Goal: Task Accomplishment & Management: Use online tool/utility

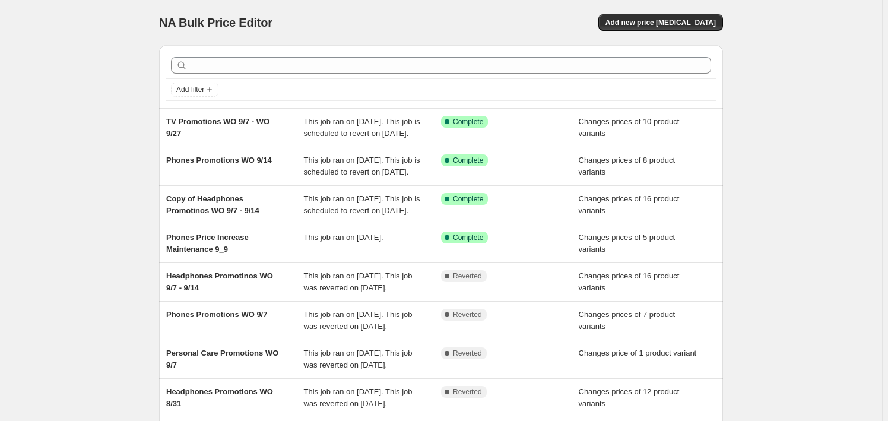
click at [670, 7] on div "NA Bulk Price Editor. This page is ready NA Bulk Price Editor Add new price cha…" at bounding box center [441, 22] width 564 height 45
click at [671, 17] on button "Add new price [MEDICAL_DATA]" at bounding box center [661, 22] width 125 height 17
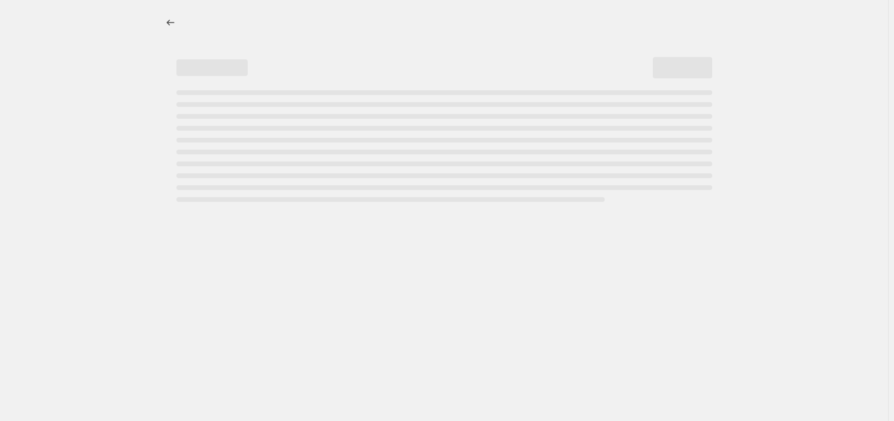
select select "percentage"
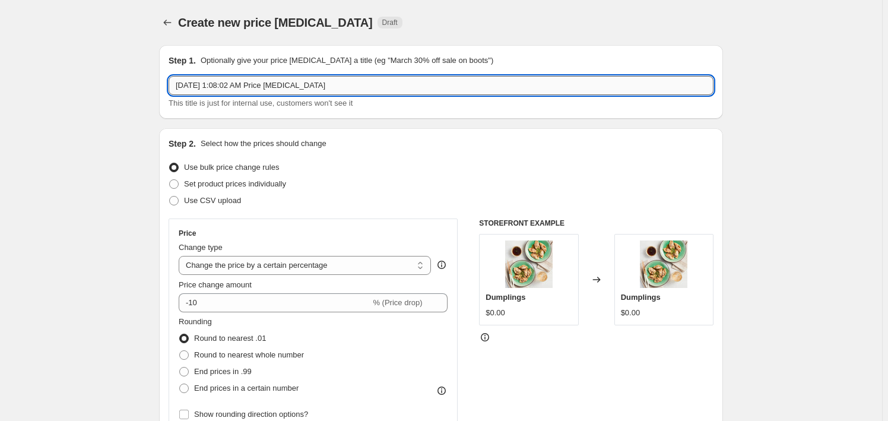
click at [211, 78] on input "Sep 20, 2025, 1:08:02 AM Price change job" at bounding box center [441, 85] width 545 height 19
paste input "Phones Promotions WO 9/21"
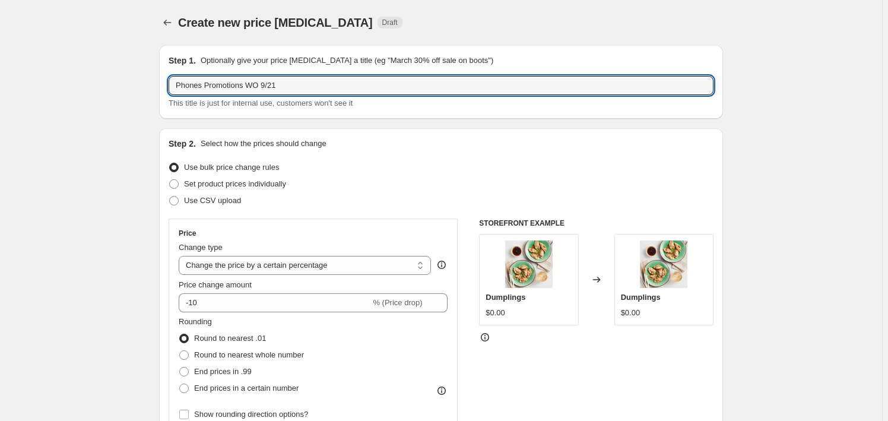
type input "Phones Promotions WO 9/21"
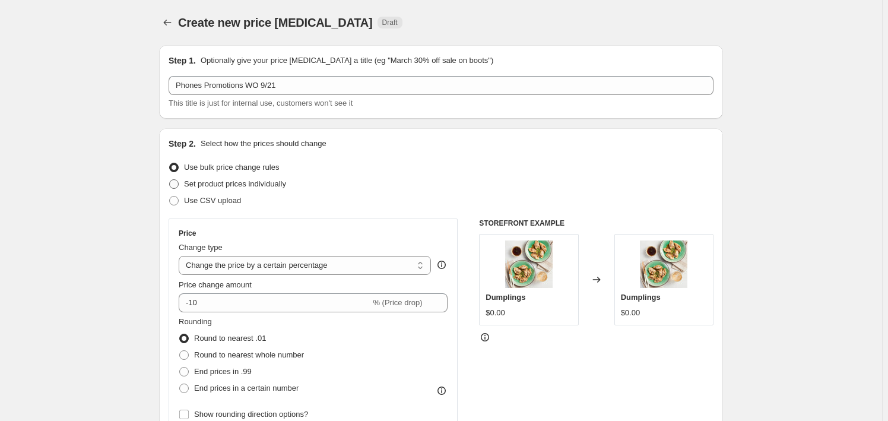
click at [233, 182] on span "Set product prices individually" at bounding box center [235, 183] width 102 height 9
click at [170, 180] on input "Set product prices individually" at bounding box center [169, 179] width 1 height 1
radio input "true"
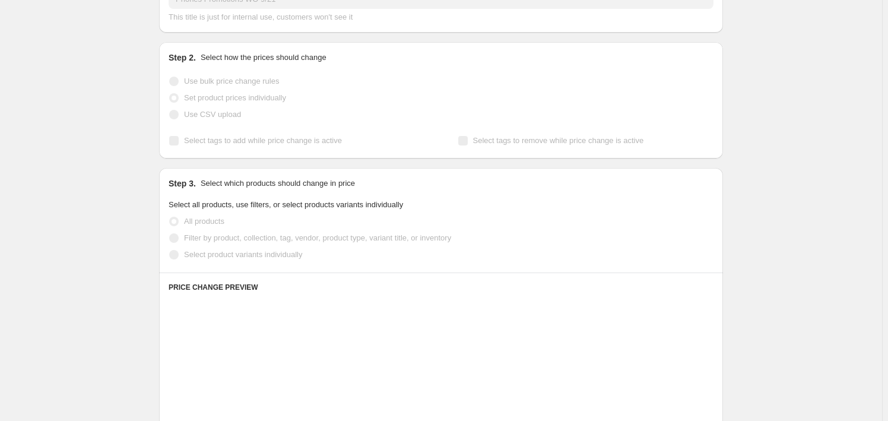
scroll to position [107, 0]
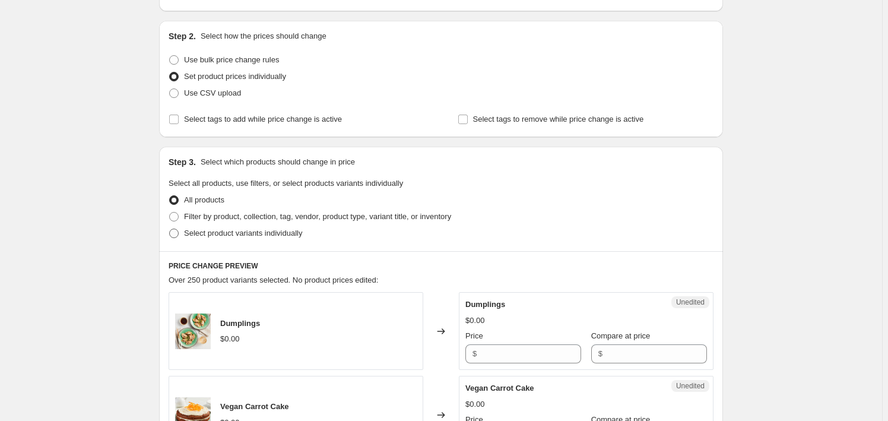
click at [245, 236] on span "Select product variants individually" at bounding box center [243, 233] width 118 height 9
click at [170, 229] on input "Select product variants individually" at bounding box center [169, 229] width 1 height 1
radio input "true"
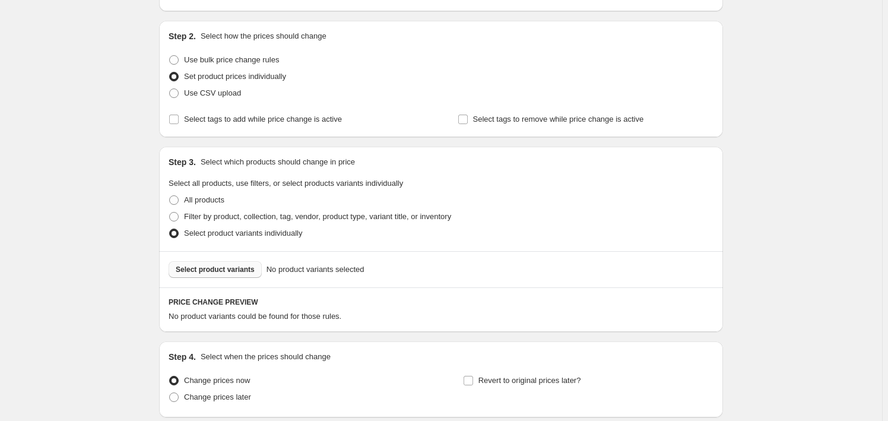
click at [212, 272] on span "Select product variants" at bounding box center [215, 270] width 79 height 10
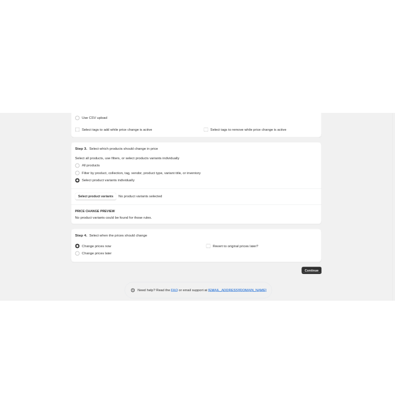
scroll to position [202, 0]
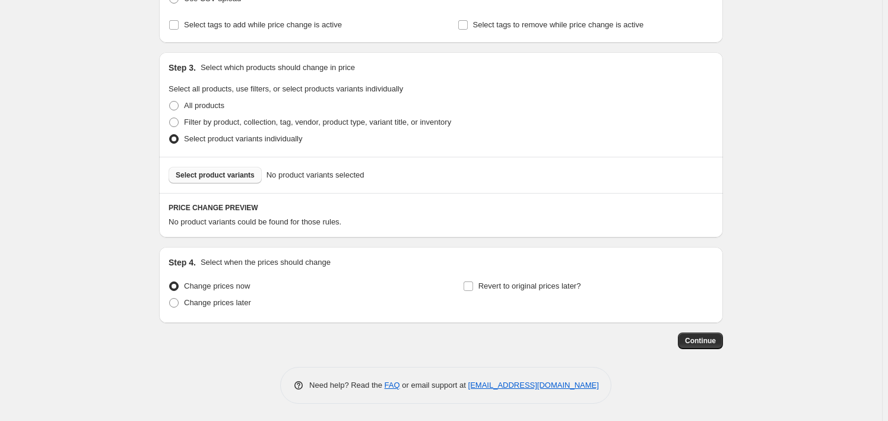
click at [220, 170] on span "Select product variants" at bounding box center [215, 175] width 79 height 10
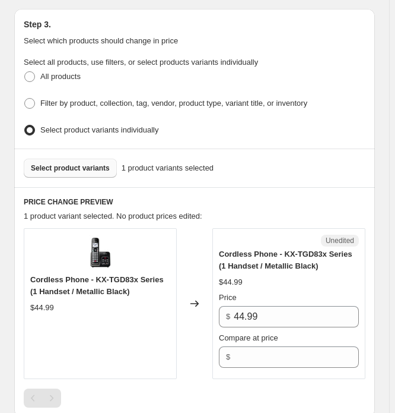
scroll to position [364, 0]
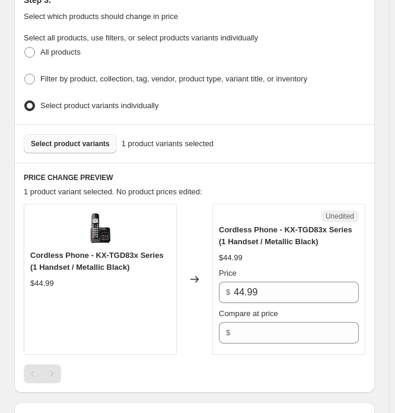
click at [71, 143] on span "Select product variants" at bounding box center [70, 144] width 79 height 10
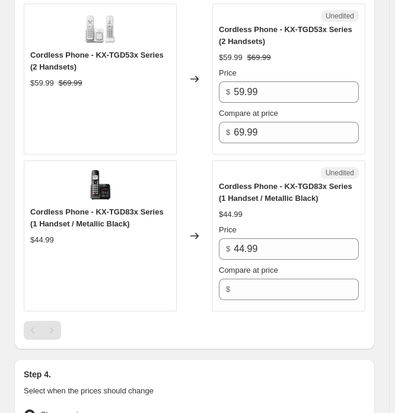
scroll to position [580, 0]
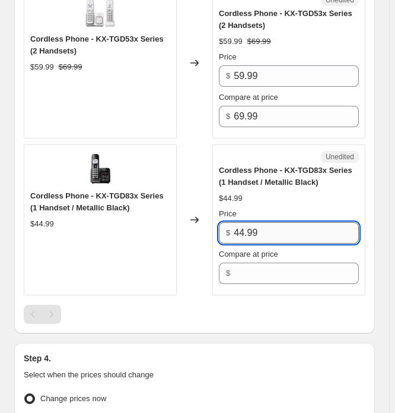
click at [349, 227] on input "44.99" at bounding box center [296, 232] width 125 height 21
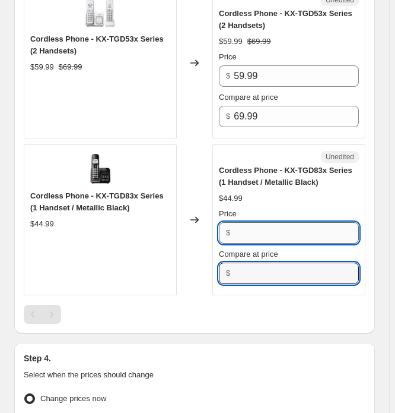
type input "44.99"
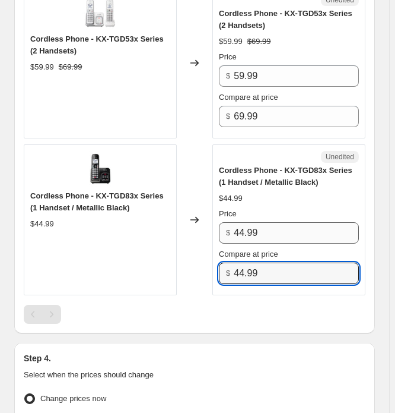
type input "44.99"
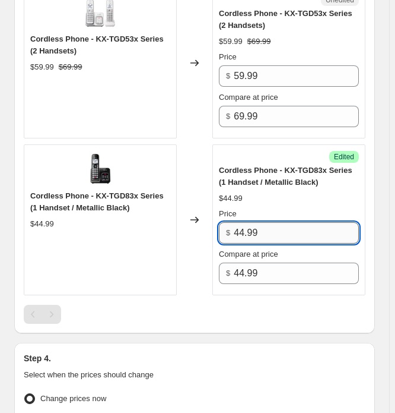
click at [251, 229] on input "44.99" at bounding box center [296, 232] width 125 height 21
paste input "39"
type input "39.99"
click at [254, 192] on div "$44.99" at bounding box center [289, 198] width 140 height 12
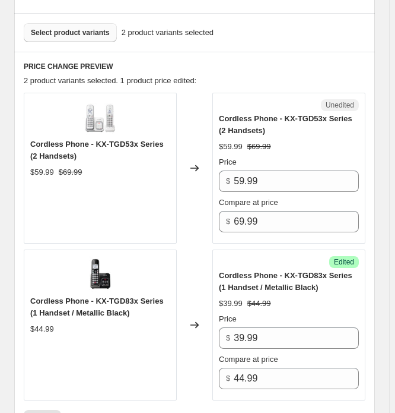
scroll to position [472, 0]
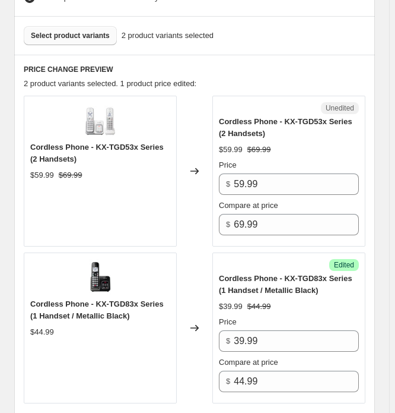
click at [76, 34] on span "Select product variants" at bounding box center [70, 36] width 79 height 10
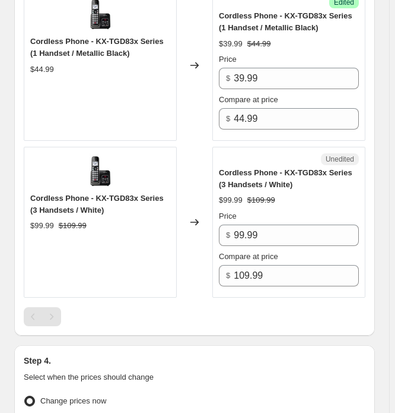
scroll to position [742, 0]
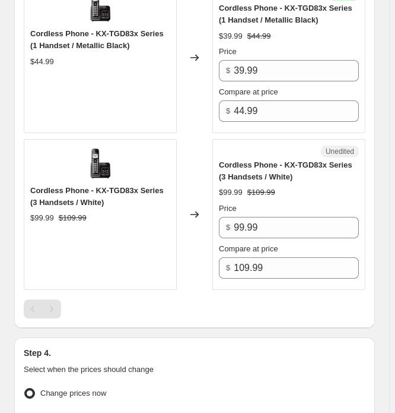
click at [292, 196] on div "Cordless Phone - KX-TGD83x Series (3 Handsets / White) $99.99 $109.99 Price $ 9…" at bounding box center [289, 218] width 140 height 119
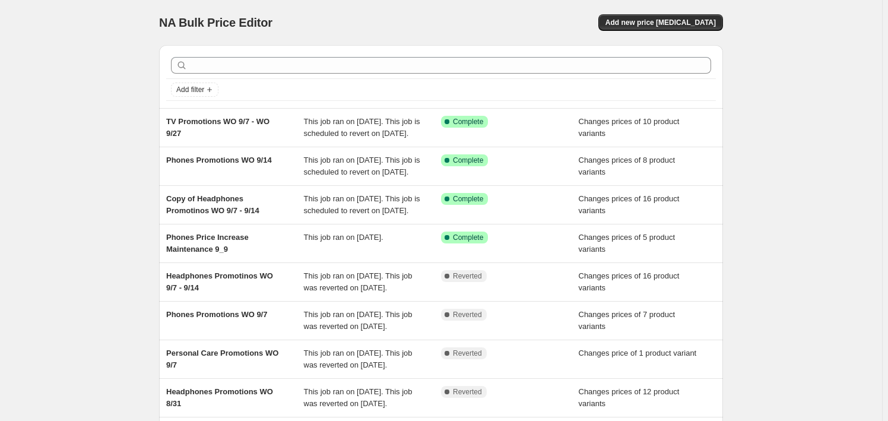
click at [371, 14] on div "NA Bulk Price Editor" at bounding box center [294, 22] width 271 height 17
click at [629, 28] on button "Add new price [MEDICAL_DATA]" at bounding box center [661, 22] width 125 height 17
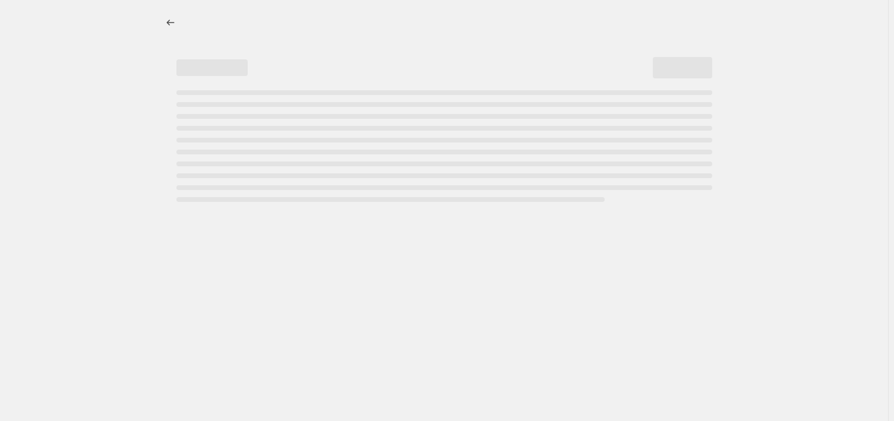
select select "percentage"
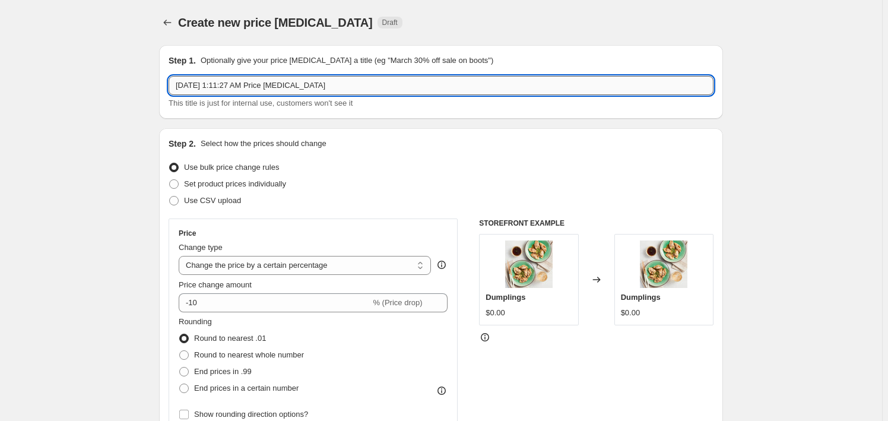
click at [258, 90] on input "[DATE] 1:11:27 AM Price [MEDICAL_DATA]" at bounding box center [441, 85] width 545 height 19
paste input "Headphones Promotions WO 9/21 - 9/28"
type input "Headphones Promotions WO 9/21 - 9/28"
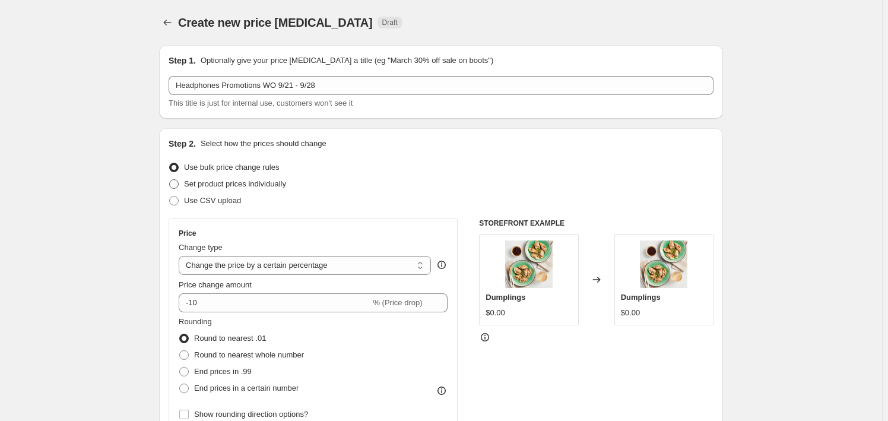
click at [254, 189] on span "Set product prices individually" at bounding box center [235, 184] width 102 height 12
click at [170, 180] on input "Set product prices individually" at bounding box center [169, 179] width 1 height 1
radio input "true"
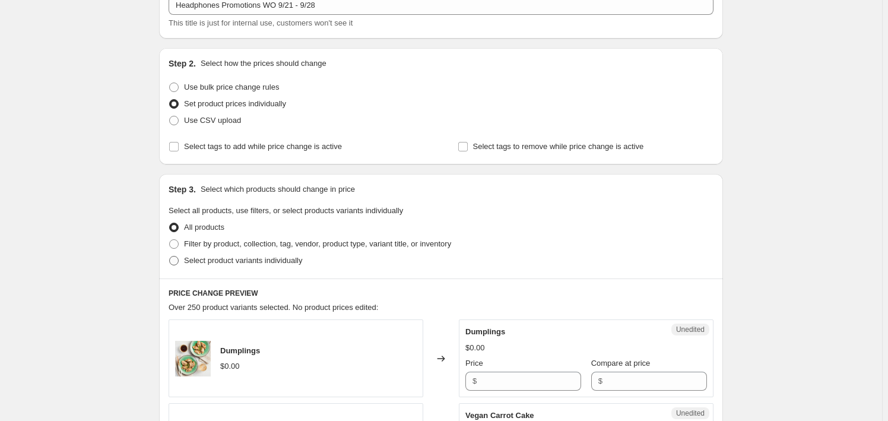
scroll to position [162, 0]
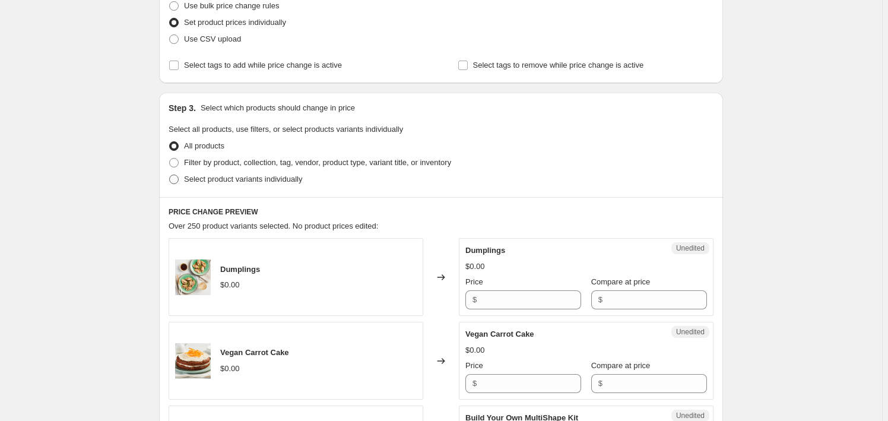
click at [220, 185] on label "Select product variants individually" at bounding box center [236, 179] width 134 height 17
click at [170, 175] on input "Select product variants individually" at bounding box center [169, 175] width 1 height 1
radio input "true"
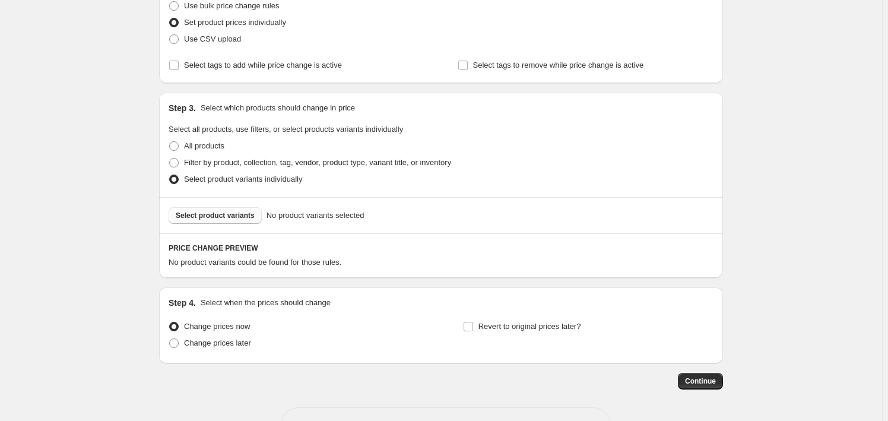
click at [204, 216] on span "Select product variants" at bounding box center [215, 216] width 79 height 10
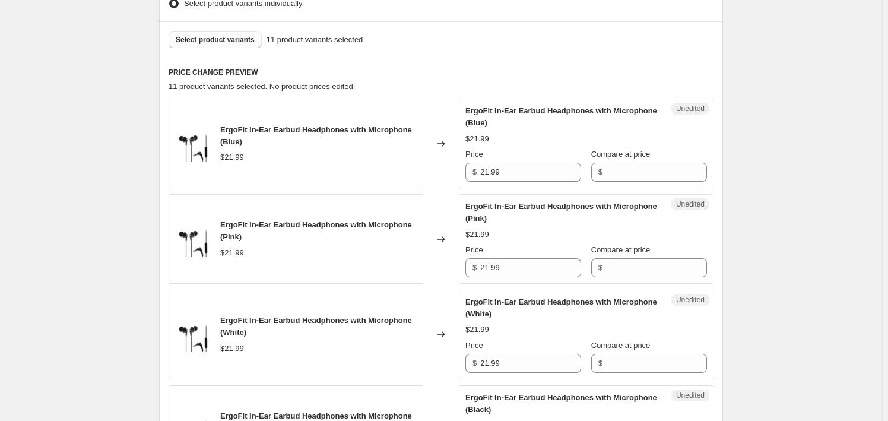
scroll to position [378, 0]
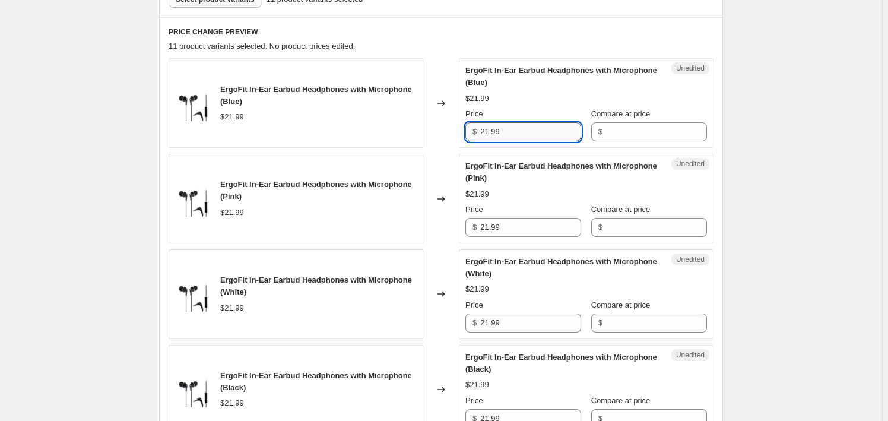
click at [499, 139] on input "21.99" at bounding box center [530, 131] width 101 height 19
click at [499, 140] on input "21.99" at bounding box center [530, 131] width 101 height 19
type input "21.99"
click at [523, 130] on input "21.99" at bounding box center [530, 131] width 101 height 19
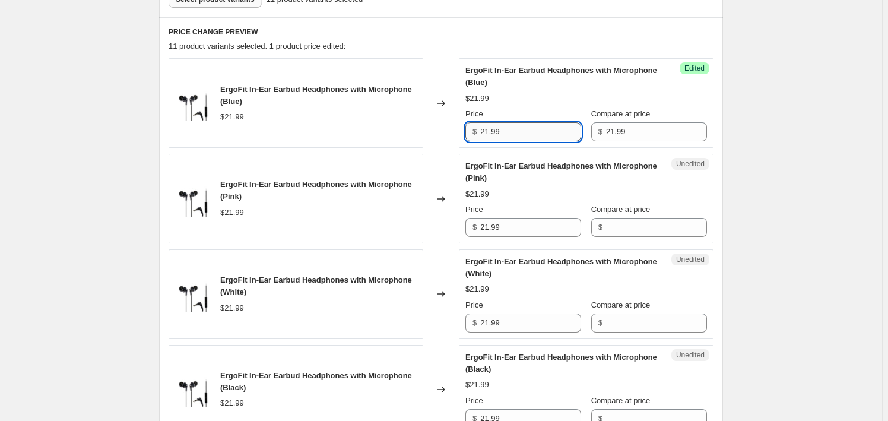
click at [523, 130] on input "21.99" at bounding box center [530, 131] width 101 height 19
paste input "19"
type input "19.99"
click at [608, 131] on input "21.99" at bounding box center [656, 131] width 101 height 19
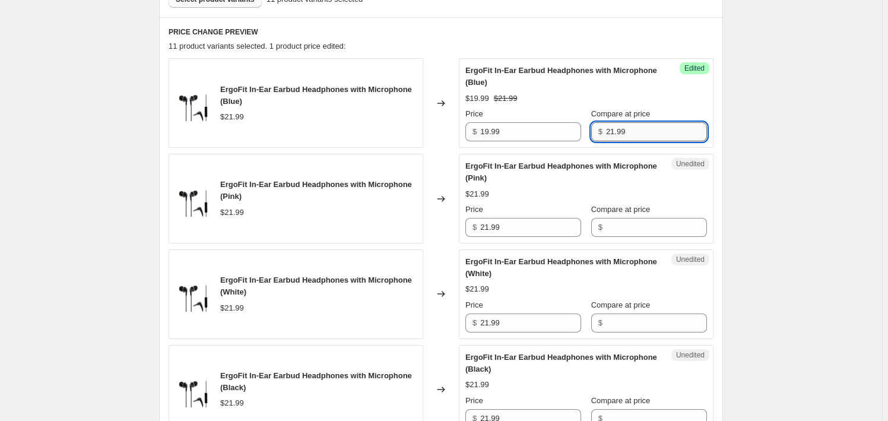
click at [608, 131] on input "21.99" at bounding box center [656, 131] width 101 height 19
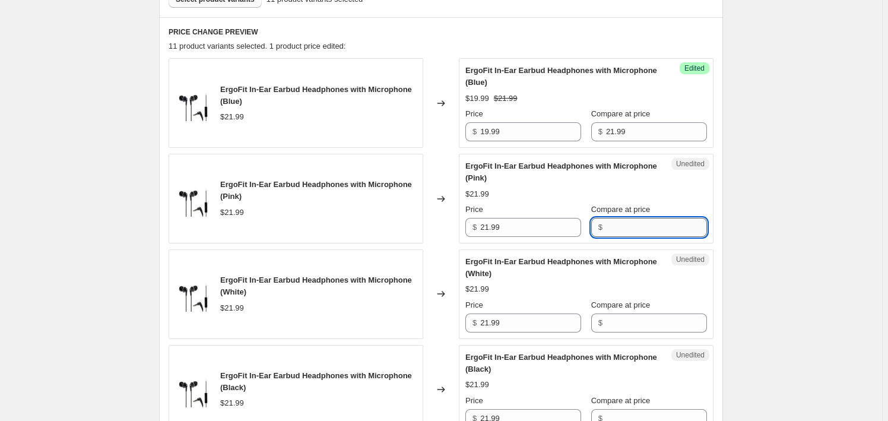
click at [606, 233] on input "Compare at price" at bounding box center [656, 227] width 101 height 19
paste input "21.99"
type input "21.99"
click at [635, 326] on input "Compare at price" at bounding box center [656, 323] width 101 height 19
paste input "21.99"
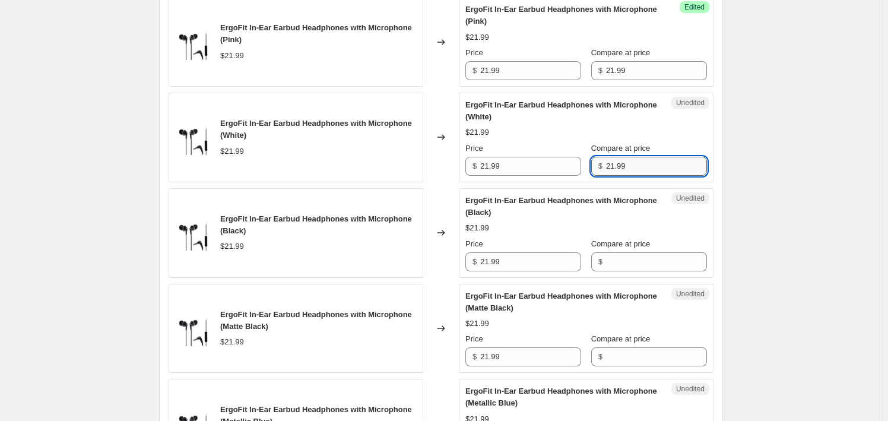
scroll to position [540, 0]
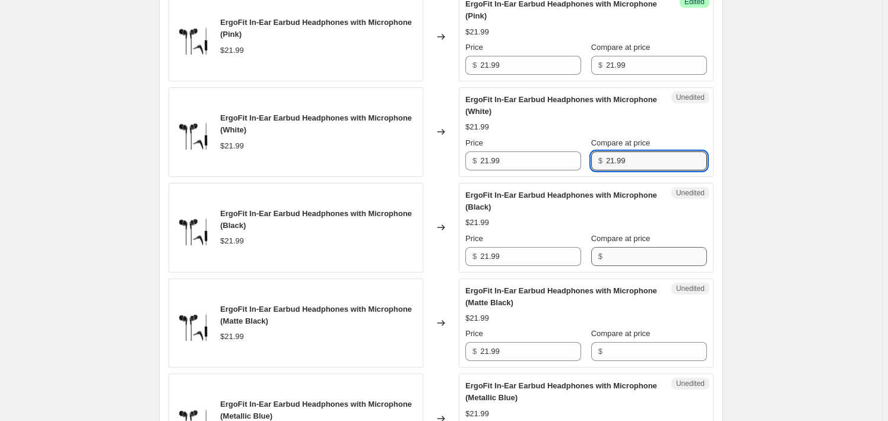
type input "21.99"
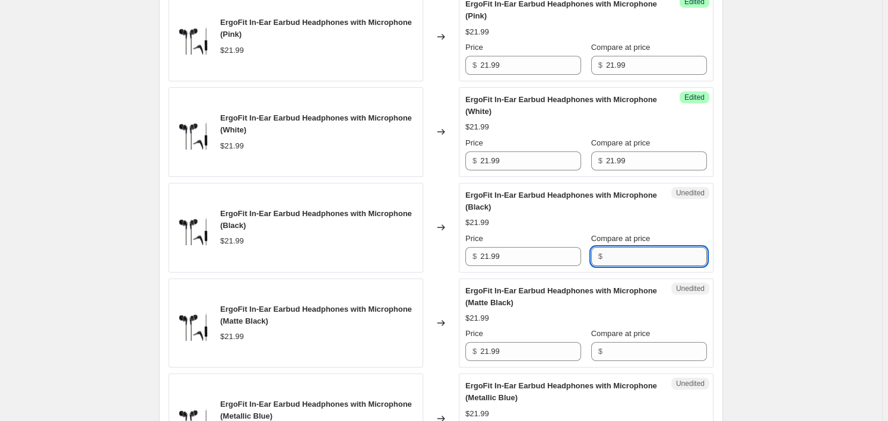
click at [616, 251] on input "Compare at price" at bounding box center [656, 256] width 101 height 19
paste input "21.99"
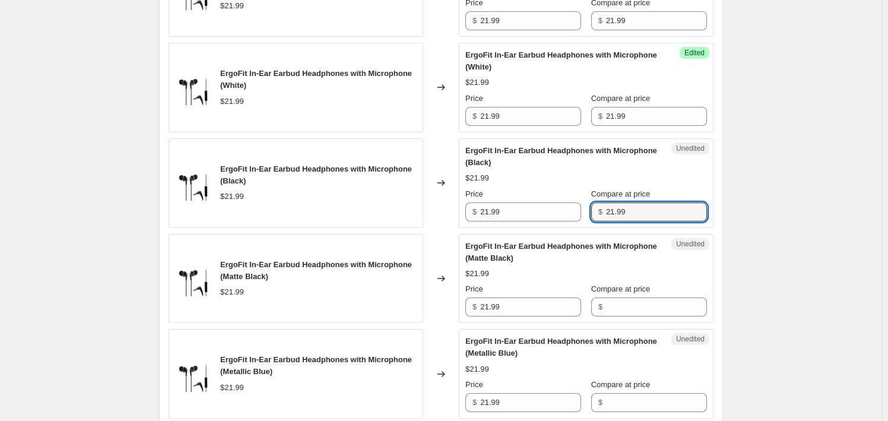
scroll to position [594, 0]
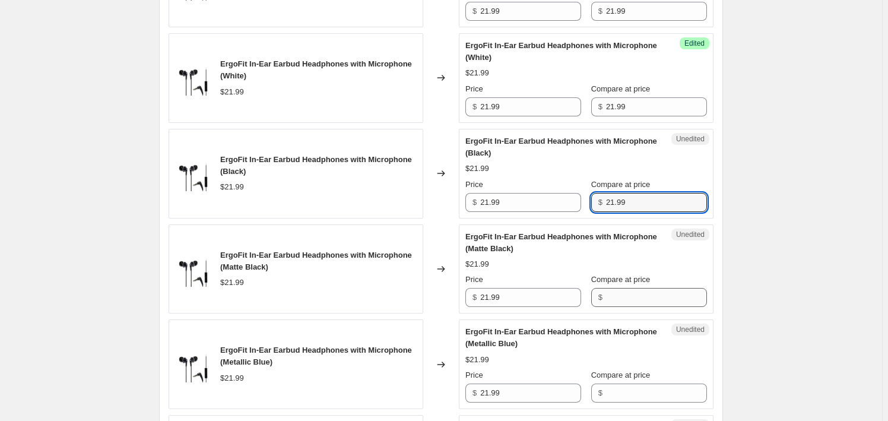
type input "21.99"
click at [618, 298] on input "Compare at price" at bounding box center [656, 297] width 101 height 19
paste input "21.99"
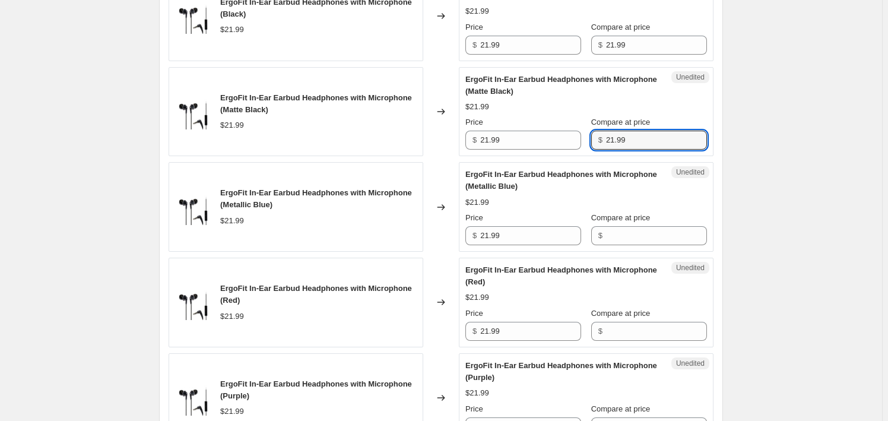
scroll to position [755, 0]
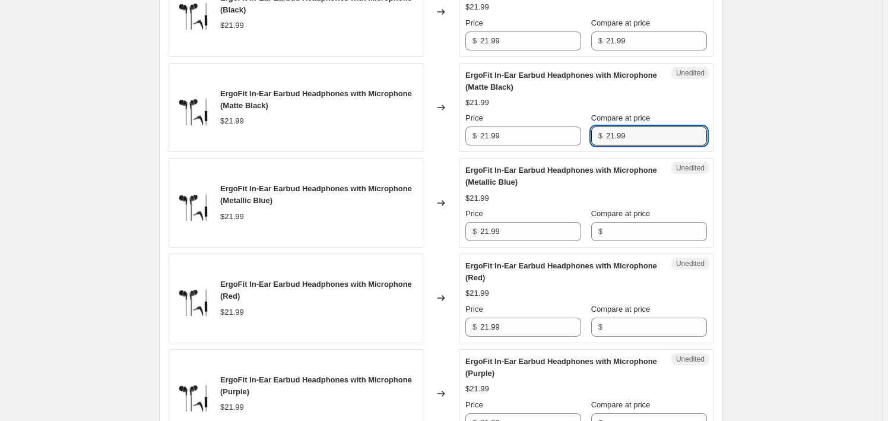
type input "21.99"
click at [603, 233] on span "$" at bounding box center [601, 231] width 4 height 9
drag, startPoint x: 618, startPoint y: 311, endPoint x: 618, endPoint y: 301, distance: 9.5
click at [617, 311] on span "Compare at price" at bounding box center [620, 309] width 59 height 9
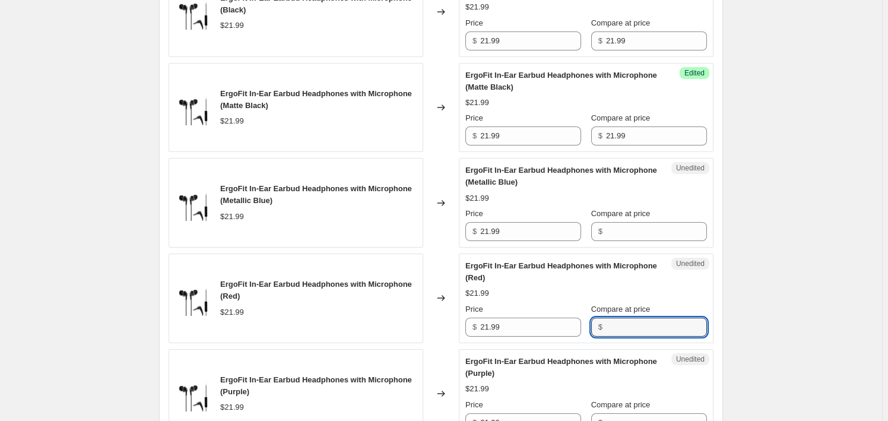
click at [617, 318] on input "Compare at price" at bounding box center [656, 327] width 101 height 19
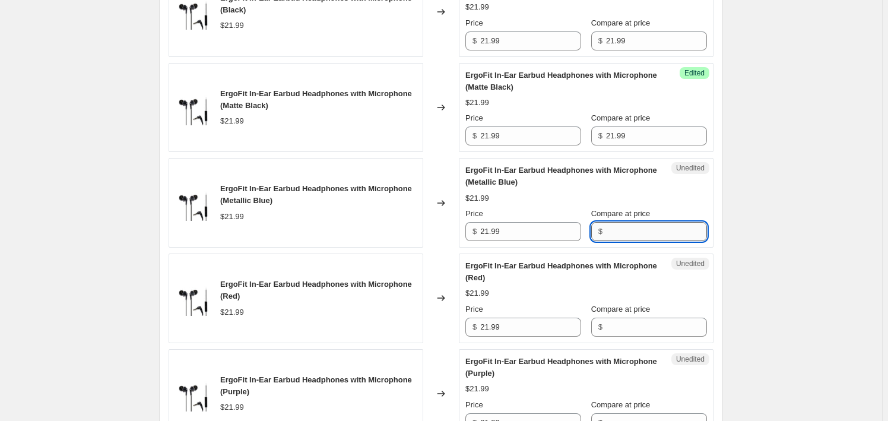
drag, startPoint x: 630, startPoint y: 236, endPoint x: 633, endPoint y: 242, distance: 6.1
click at [630, 236] on input "Compare at price" at bounding box center [656, 231] width 101 height 19
paste input "21.99"
type input "21.99"
click at [612, 331] on input "Compare at price" at bounding box center [656, 327] width 101 height 19
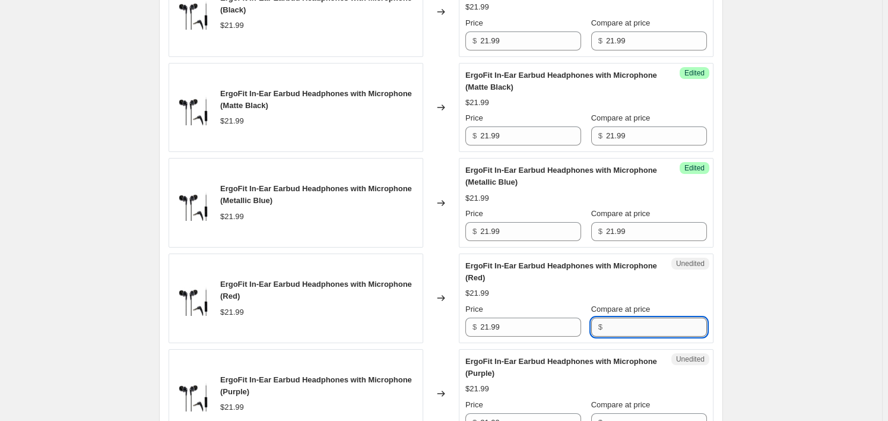
paste input "21.99"
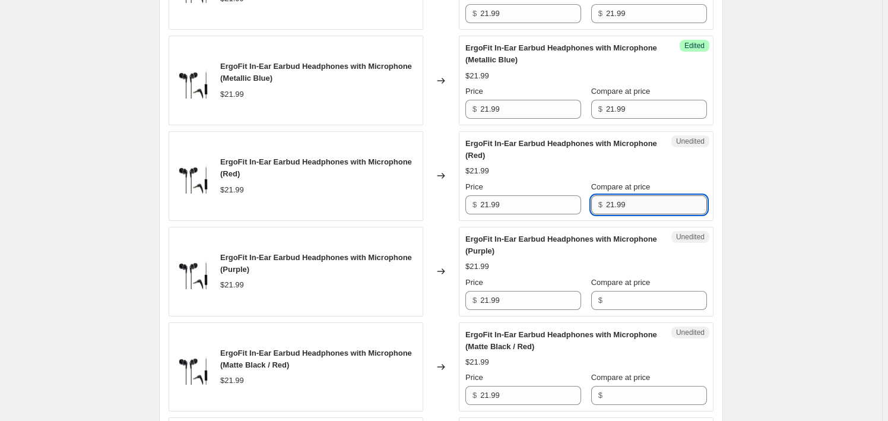
scroll to position [971, 0]
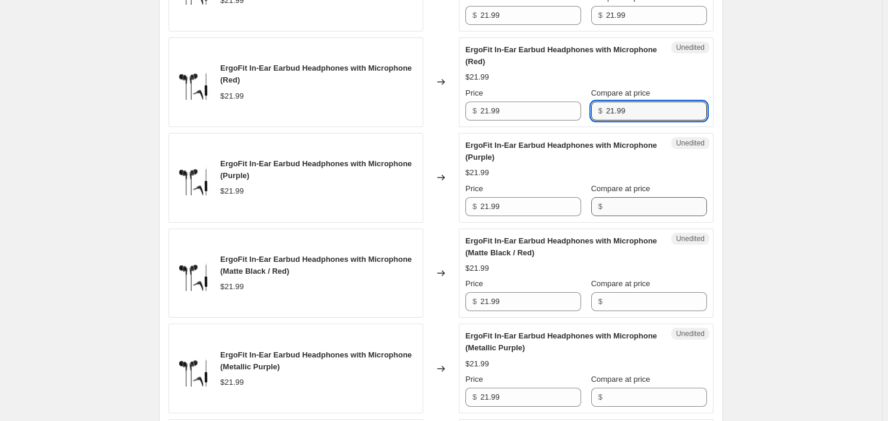
type input "21.99"
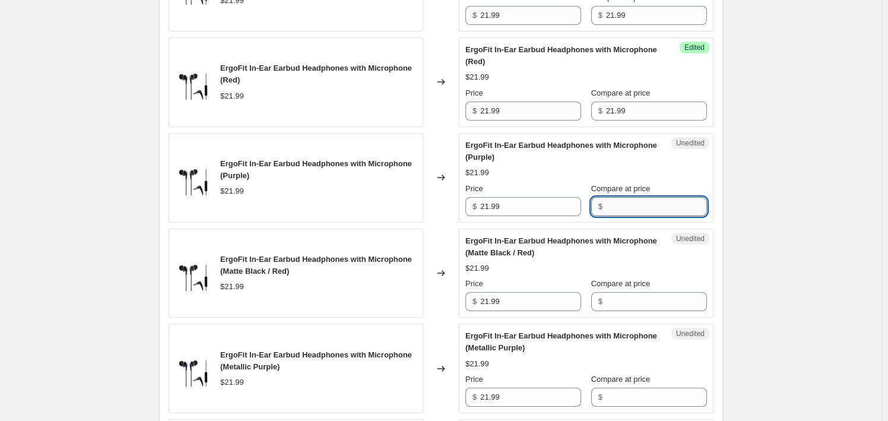
click at [637, 209] on input "Compare at price" at bounding box center [656, 206] width 101 height 19
click at [613, 208] on input "v" at bounding box center [656, 206] width 101 height 19
paste input "21.99"
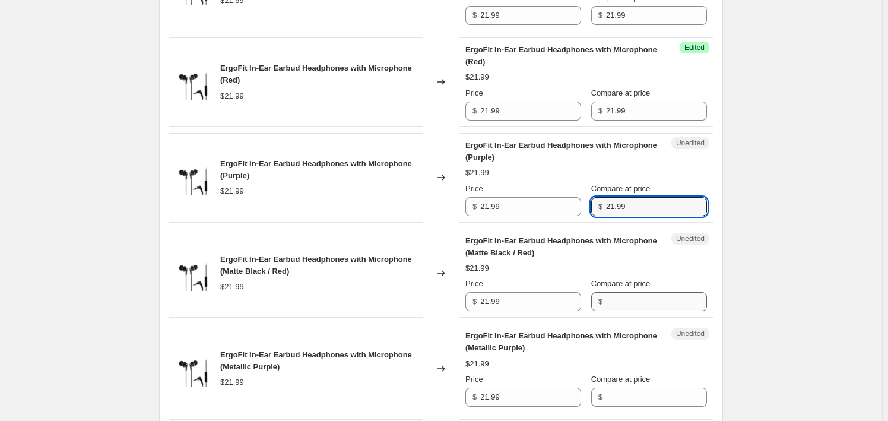
type input "21.99"
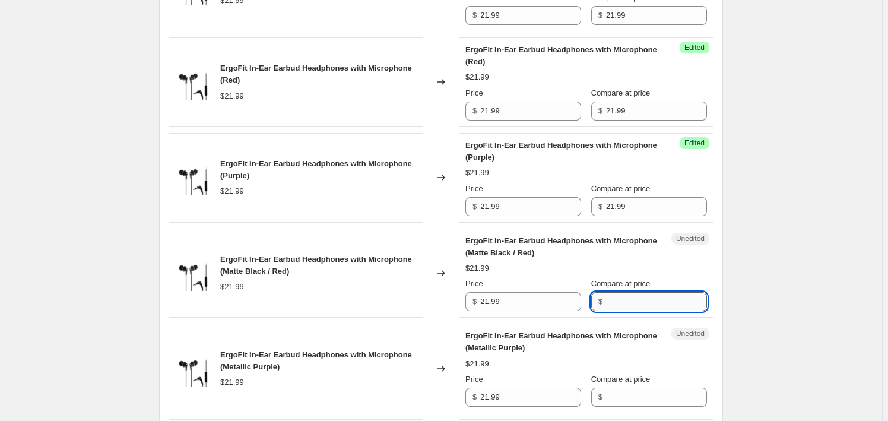
click at [621, 303] on input "Compare at price" at bounding box center [656, 301] width 101 height 19
paste input "21.99"
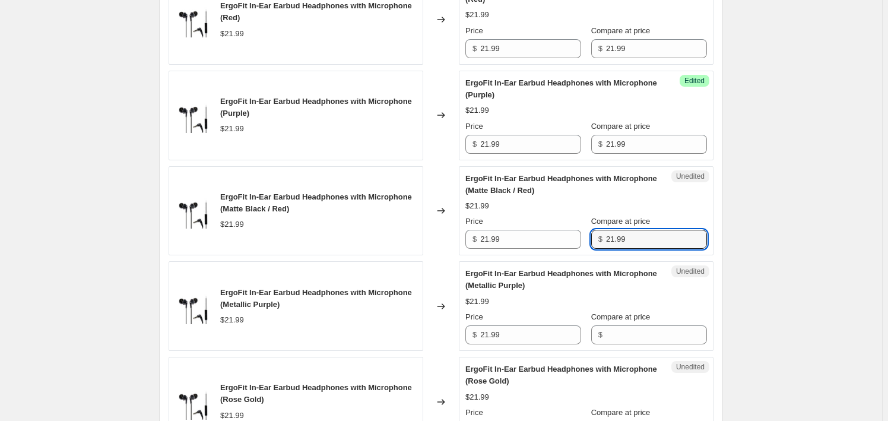
scroll to position [1133, 0]
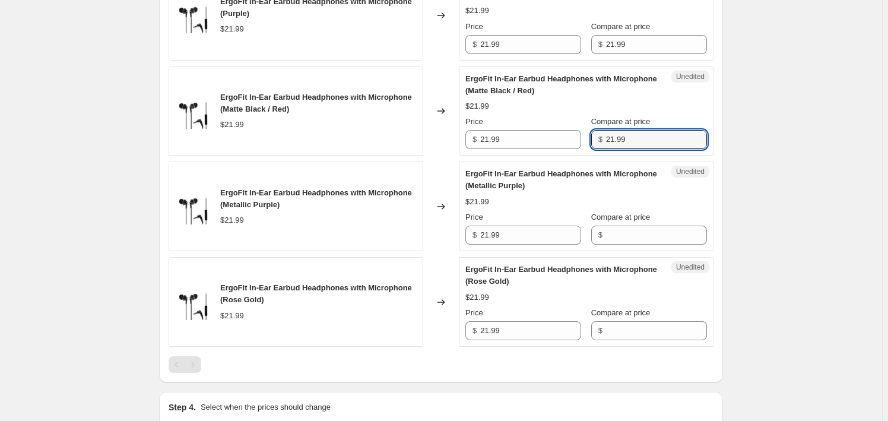
type input "21.99"
click at [621, 220] on span "Compare at price" at bounding box center [620, 217] width 59 height 9
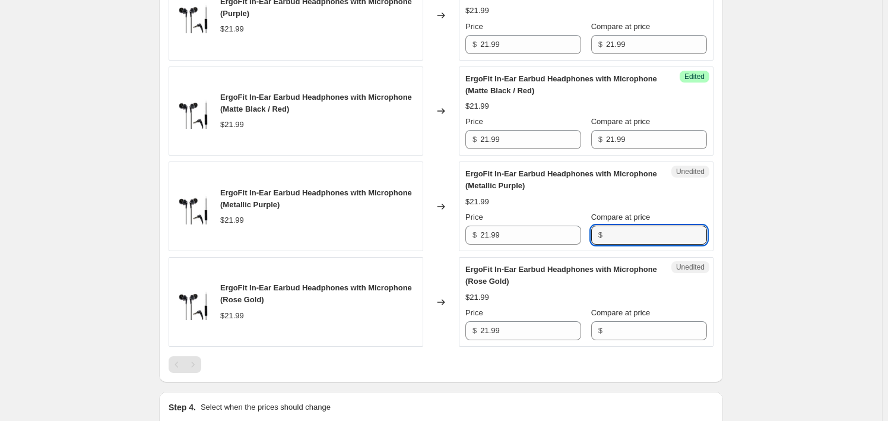
click at [621, 226] on input "Compare at price" at bounding box center [656, 235] width 101 height 19
paste input "21.99"
type input "21.99"
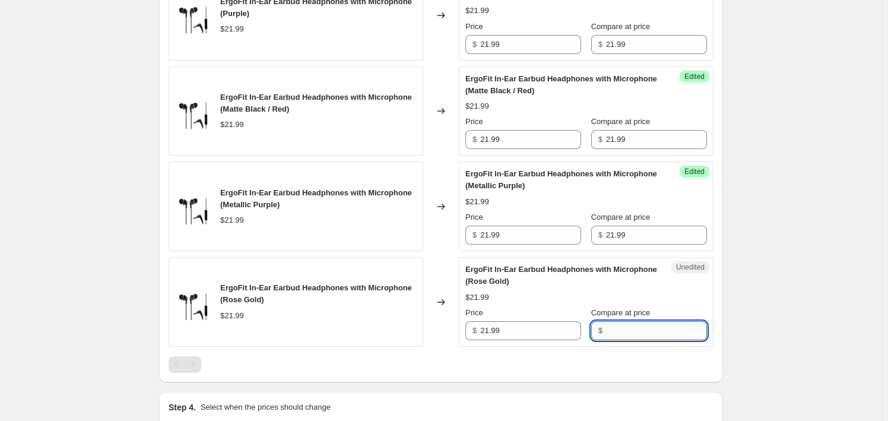
click at [622, 338] on input "Compare at price" at bounding box center [656, 330] width 101 height 19
paste input "21.99"
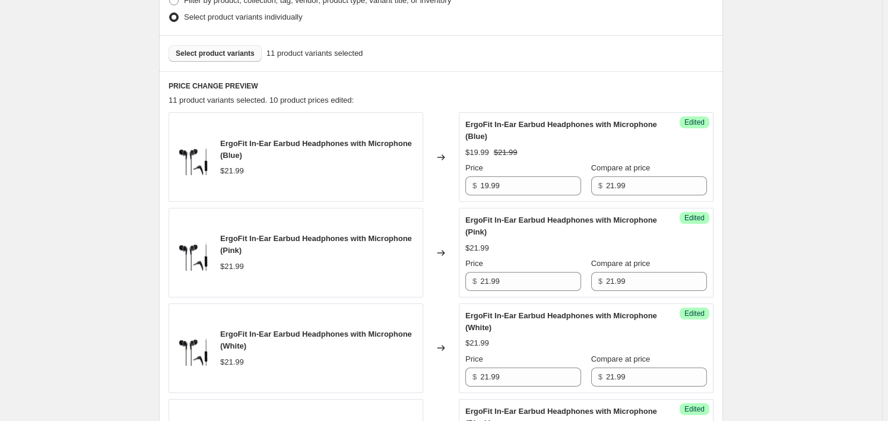
scroll to position [216, 0]
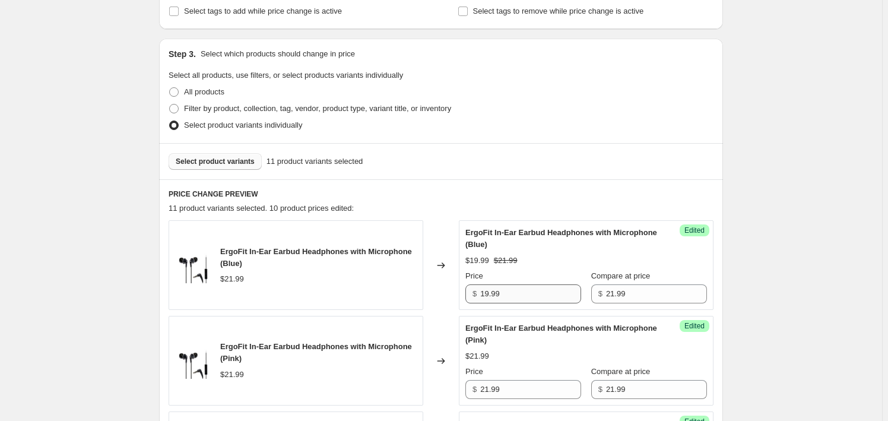
type input "21.99"
click at [549, 289] on input "19.99" at bounding box center [530, 293] width 101 height 19
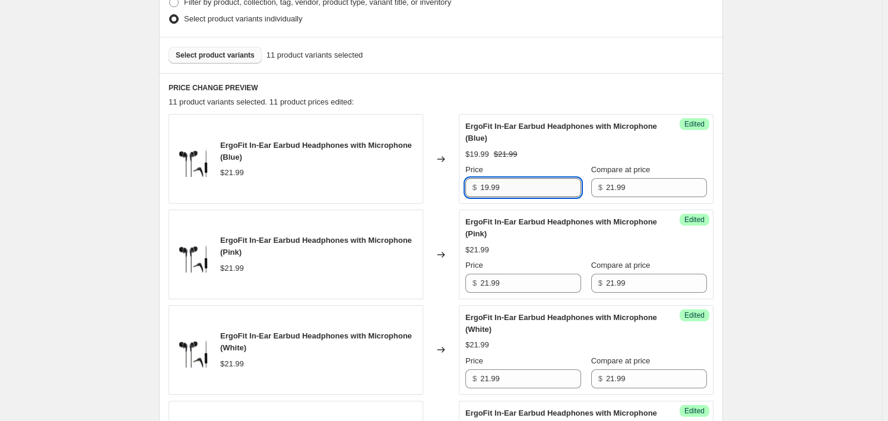
scroll to position [432, 0]
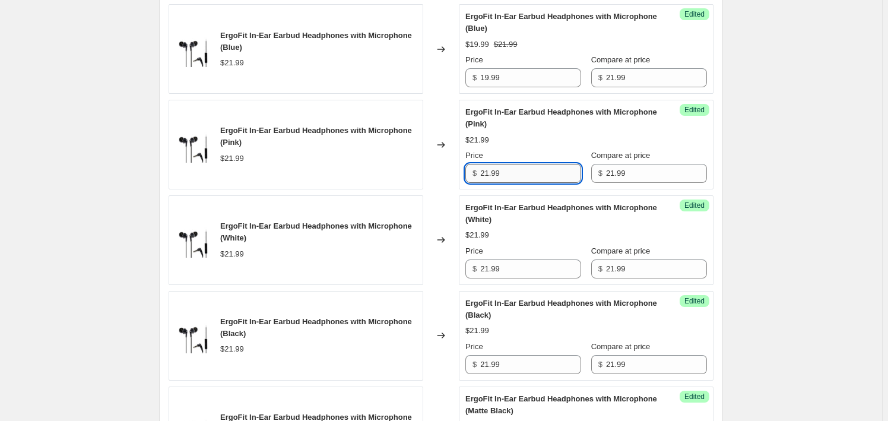
click at [505, 177] on input "21.99" at bounding box center [530, 173] width 101 height 19
click at [505, 176] on input "21.99" at bounding box center [530, 173] width 101 height 19
paste input "19"
type input "19.99"
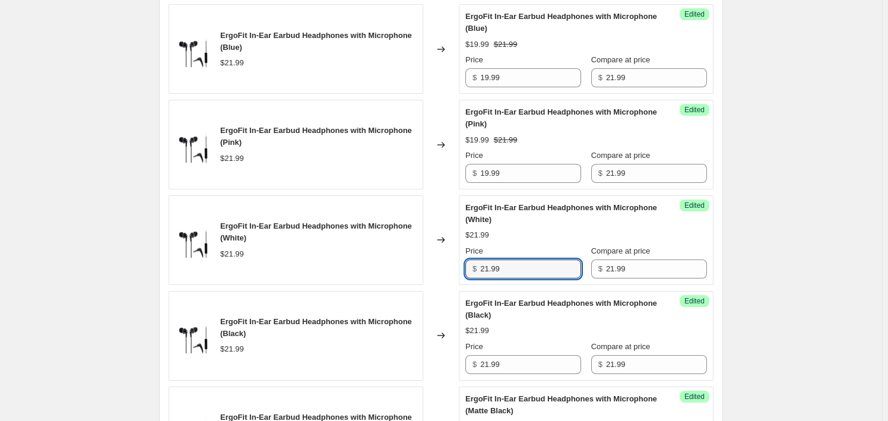
click at [527, 259] on input "21.99" at bounding box center [530, 268] width 101 height 19
click at [525, 258] on div "Price $ 21.99" at bounding box center [524, 261] width 116 height 33
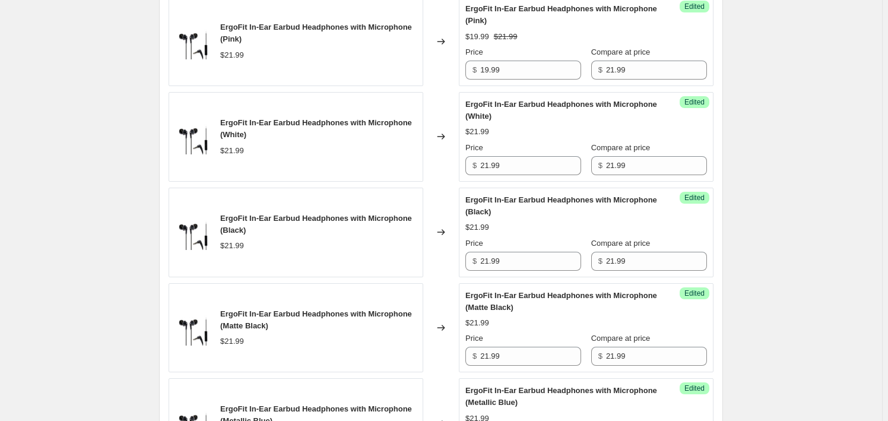
scroll to position [540, 0]
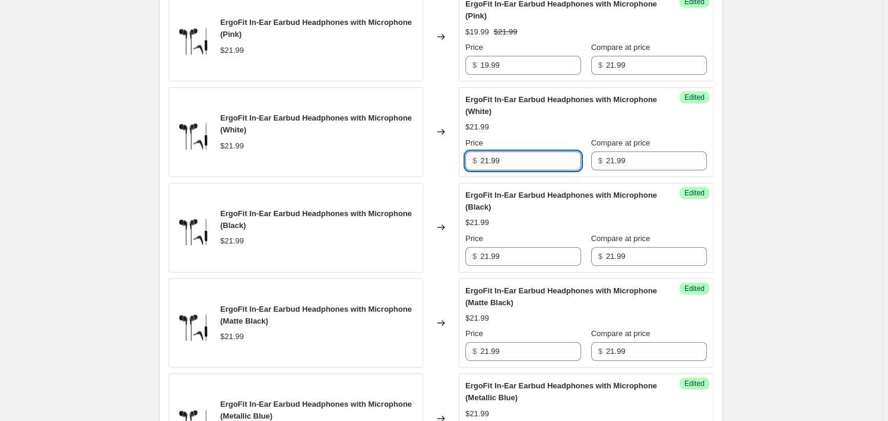
click at [517, 154] on input "21.99" at bounding box center [530, 160] width 101 height 19
paste input "19"
type input "19.99"
click at [520, 238] on div "Price" at bounding box center [524, 239] width 116 height 12
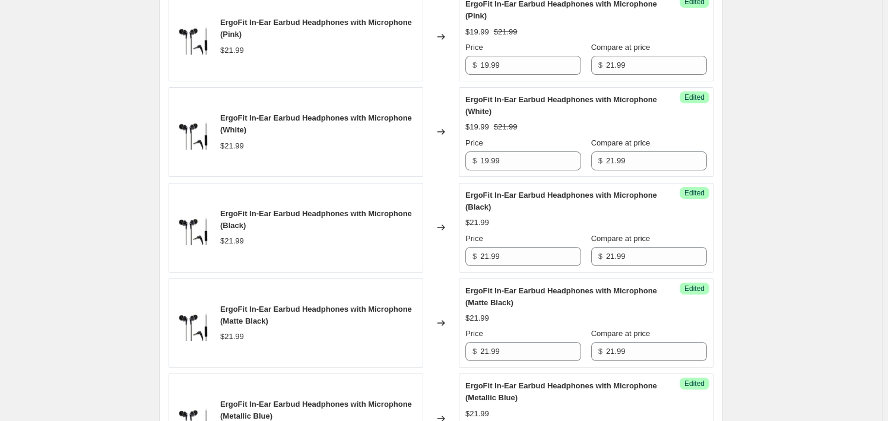
click at [519, 238] on div "Price" at bounding box center [524, 239] width 116 height 12
click at [527, 255] on input "21.99" at bounding box center [530, 256] width 101 height 19
paste input "19"
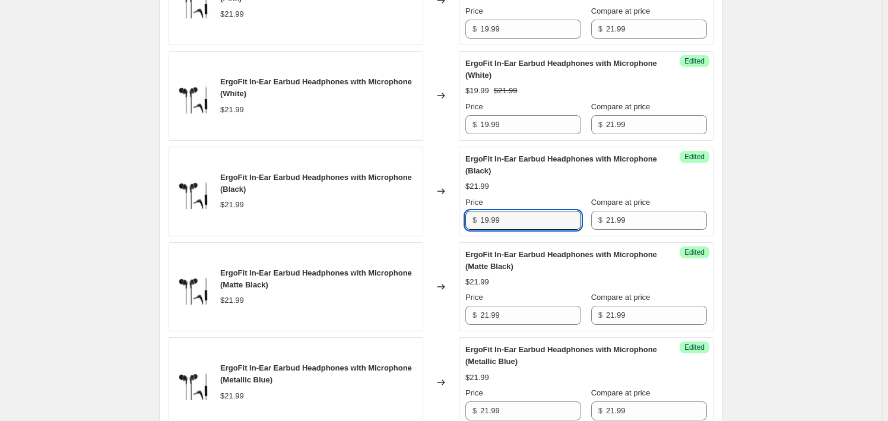
scroll to position [594, 0]
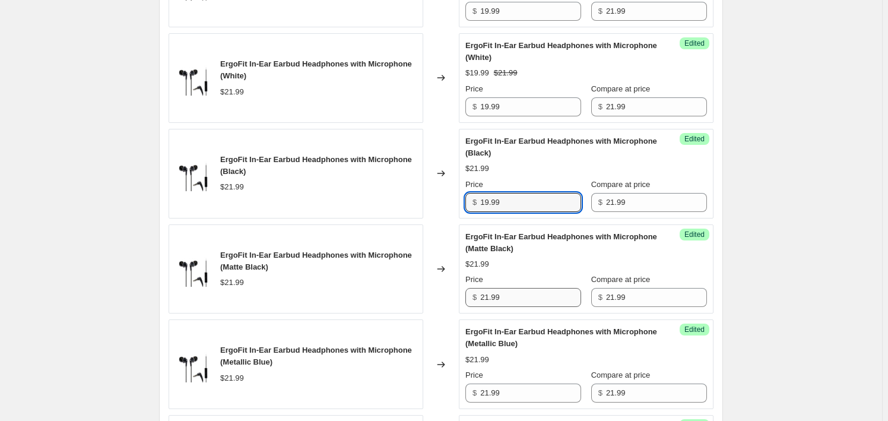
type input "19.99"
click at [522, 296] on input "21.99" at bounding box center [530, 297] width 101 height 19
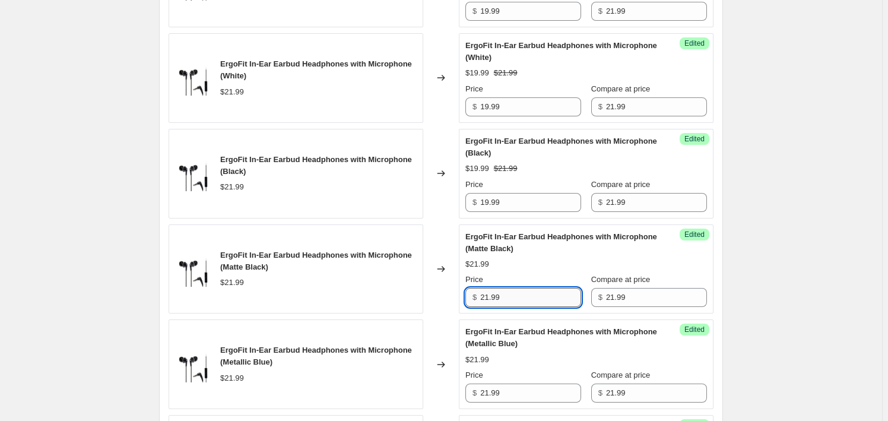
click at [522, 296] on input "21.99" at bounding box center [530, 297] width 101 height 19
paste input "19"
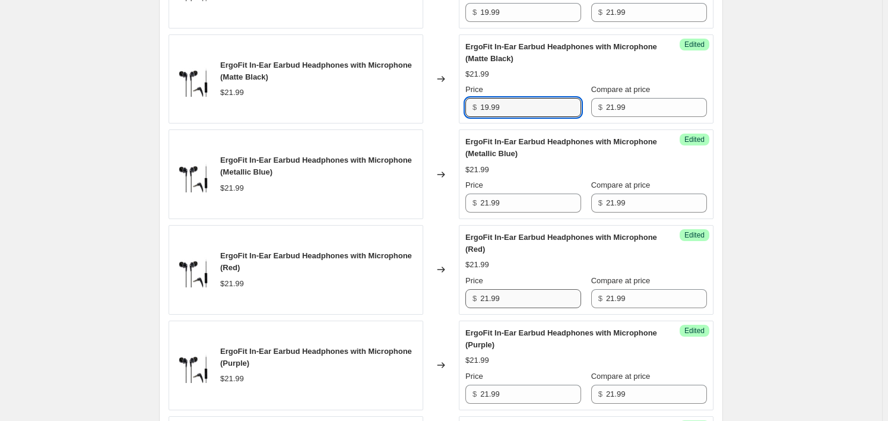
scroll to position [809, 0]
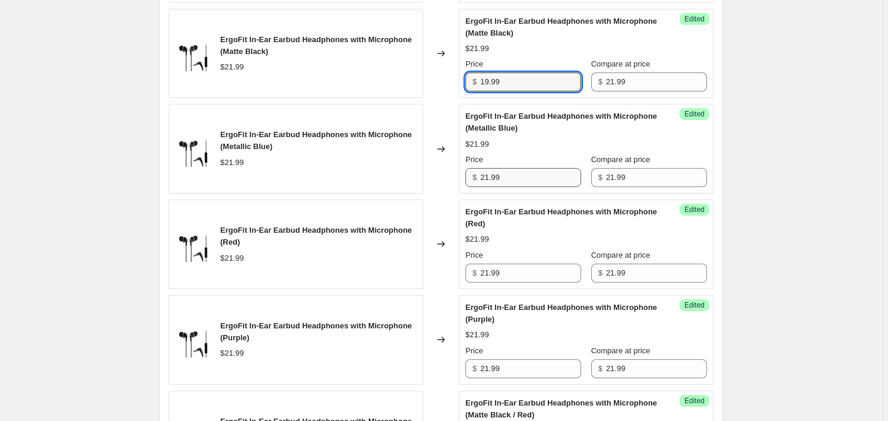
type input "19.99"
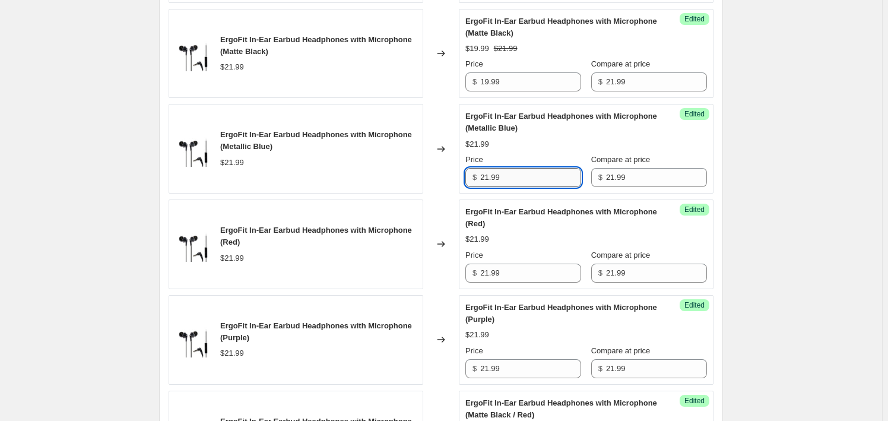
click at [518, 178] on input "21.99" at bounding box center [530, 177] width 101 height 19
paste input "19"
type input "19.99"
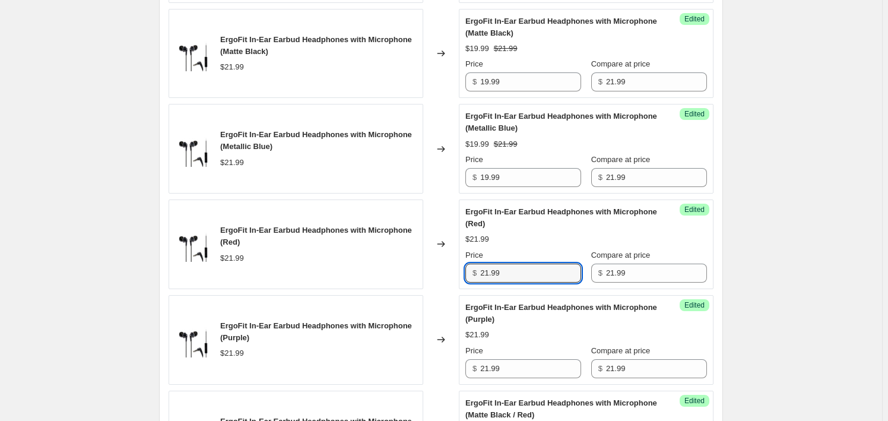
click at [527, 261] on div "Price $ 21.99" at bounding box center [524, 265] width 116 height 33
click at [525, 258] on div "Price" at bounding box center [524, 255] width 116 height 12
click at [494, 268] on input "21.99" at bounding box center [530, 273] width 101 height 19
paste input "19"
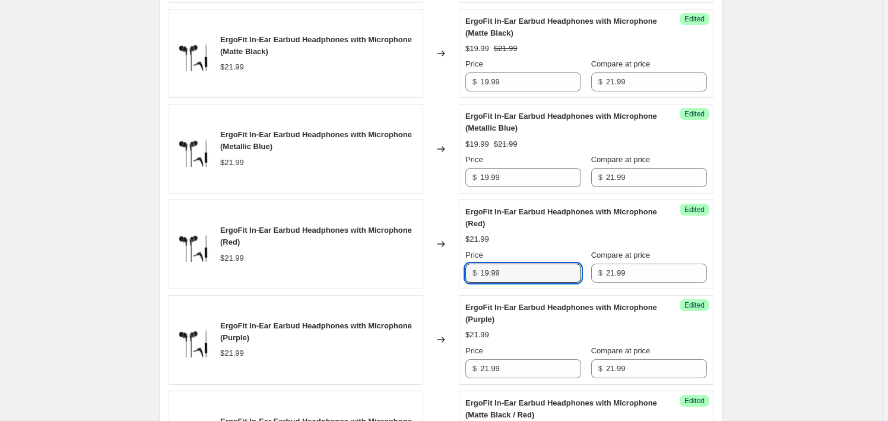
type input "19.99"
drag, startPoint x: 511, startPoint y: 388, endPoint x: 511, endPoint y: 380, distance: 7.7
click at [511, 387] on div "ErgoFit In-Ear Earbud Headphones with Microphone (Blue) $21.99 Changed to Succe…" at bounding box center [441, 149] width 545 height 1044
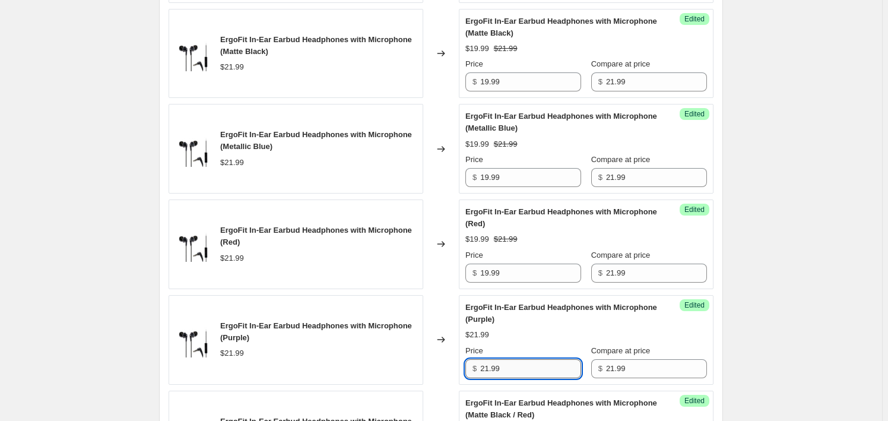
click at [509, 372] on input "21.99" at bounding box center [530, 368] width 101 height 19
paste input "19"
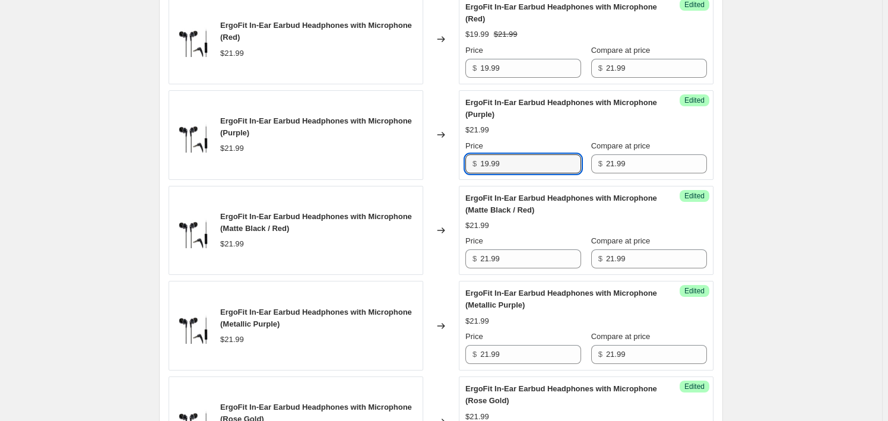
scroll to position [1079, 0]
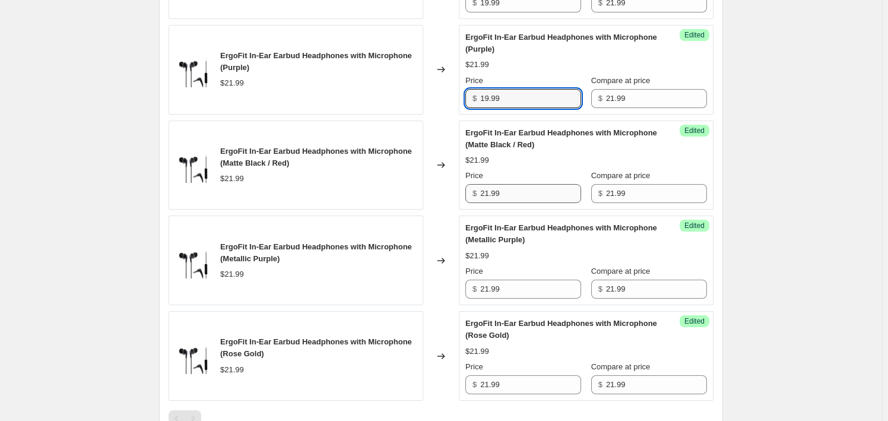
type input "19.99"
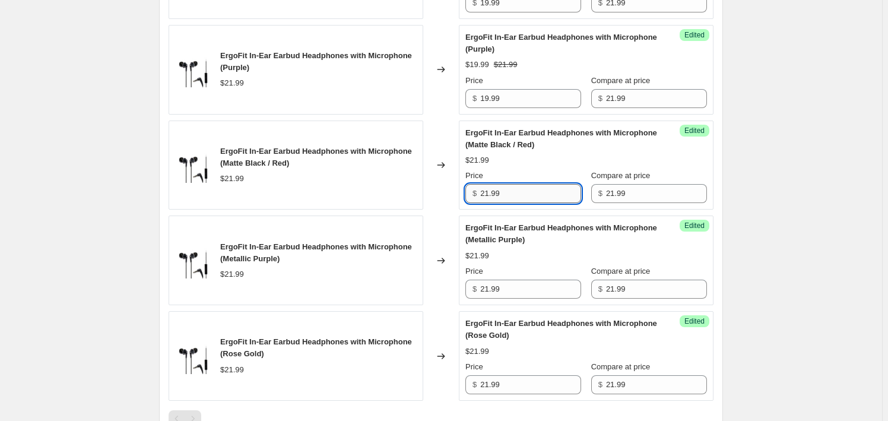
click at [515, 188] on input "21.99" at bounding box center [530, 193] width 101 height 19
paste input "19"
type input "19.99"
click at [513, 284] on input "21.99" at bounding box center [530, 289] width 101 height 19
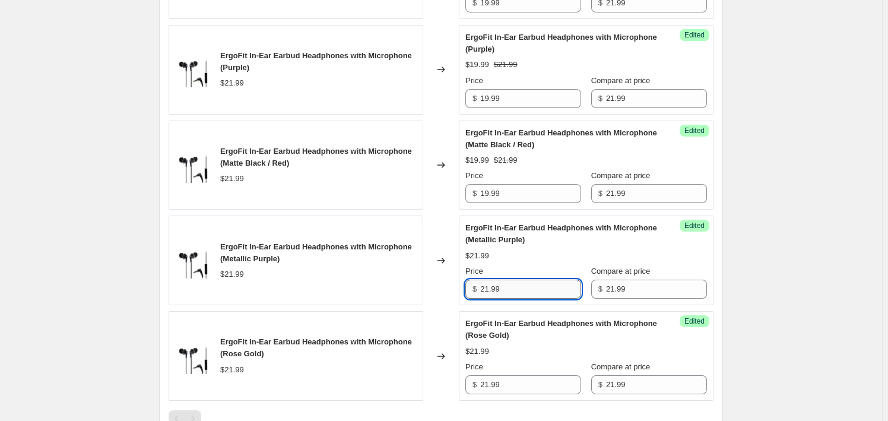
click at [513, 283] on input "21.99" at bounding box center [530, 289] width 101 height 19
paste input "19"
type input "19.99"
click at [530, 389] on input "21.99" at bounding box center [530, 384] width 101 height 19
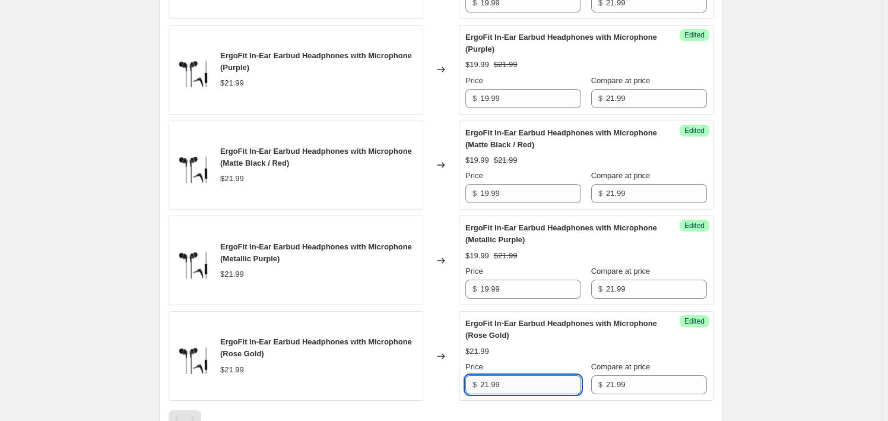
click at [530, 389] on input "21.99" at bounding box center [530, 384] width 101 height 19
paste input "19"
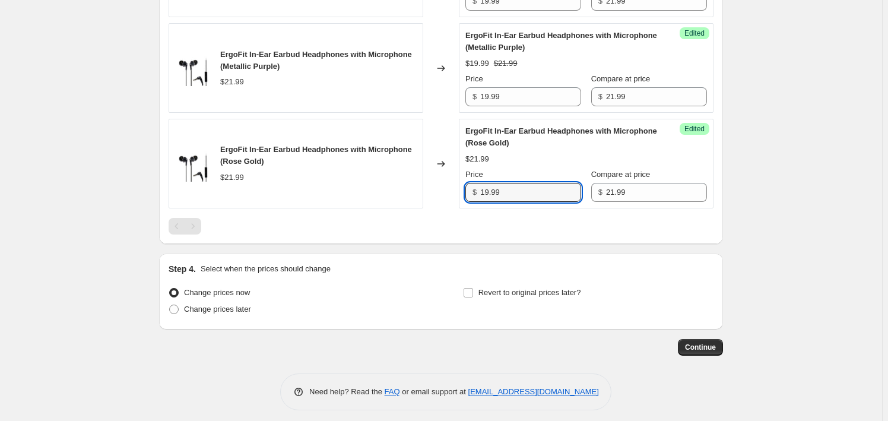
scroll to position [1277, 0]
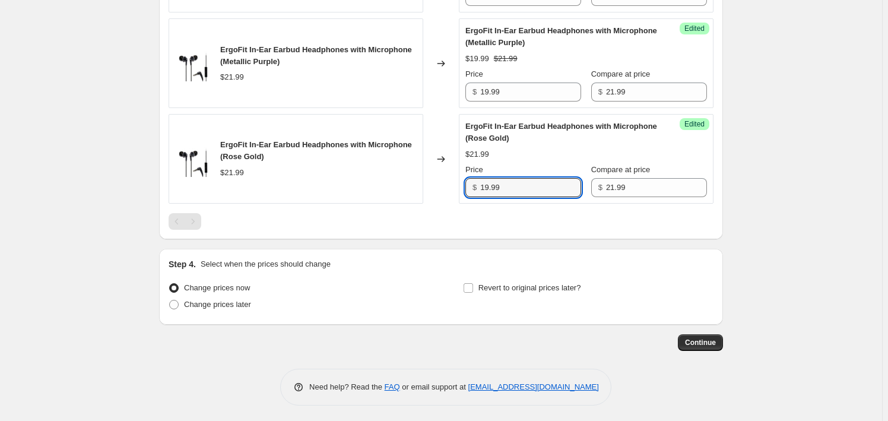
type input "19.99"
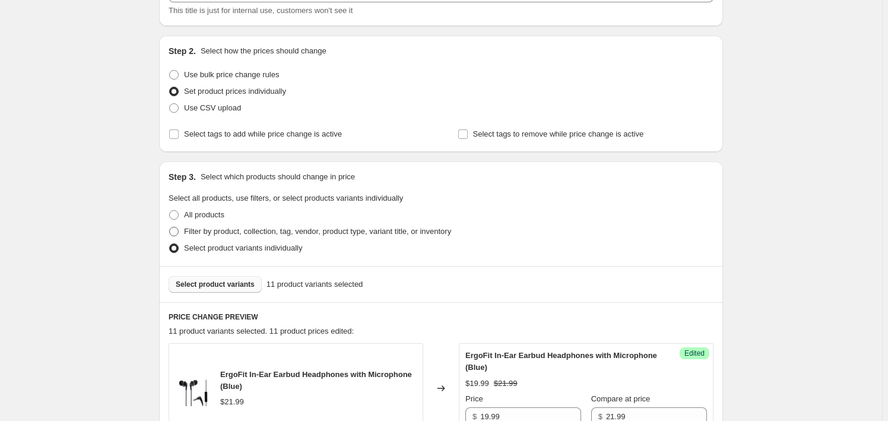
scroll to position [89, 0]
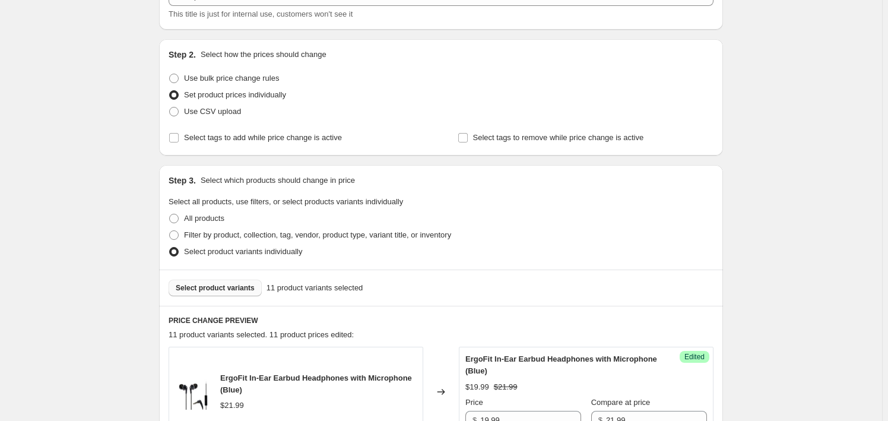
click at [249, 284] on span "Select product variants" at bounding box center [215, 288] width 79 height 10
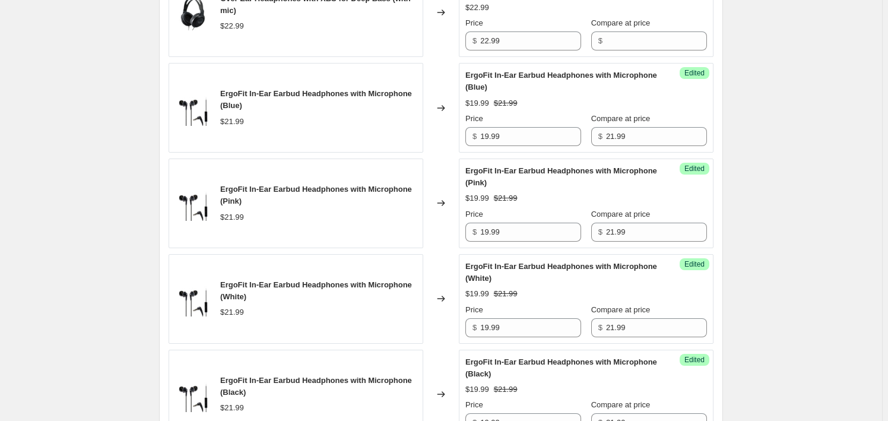
scroll to position [467, 0]
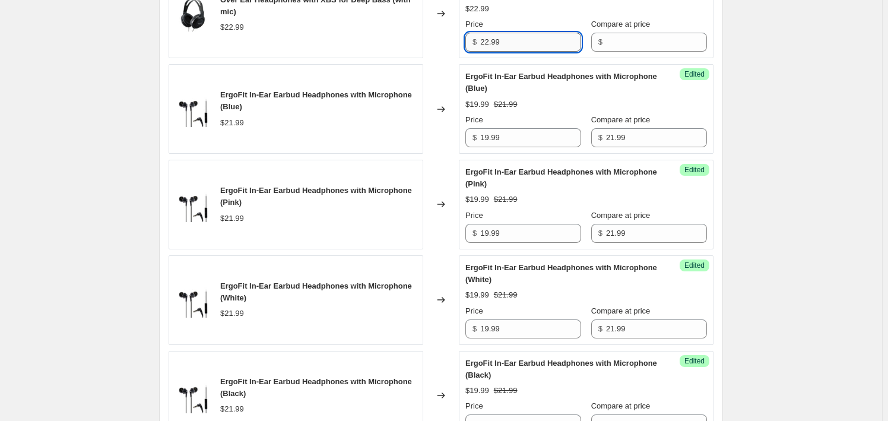
click at [506, 46] on input "22.99" at bounding box center [530, 42] width 101 height 19
type input "22.99"
click at [542, 40] on input "22.99" at bounding box center [530, 42] width 101 height 19
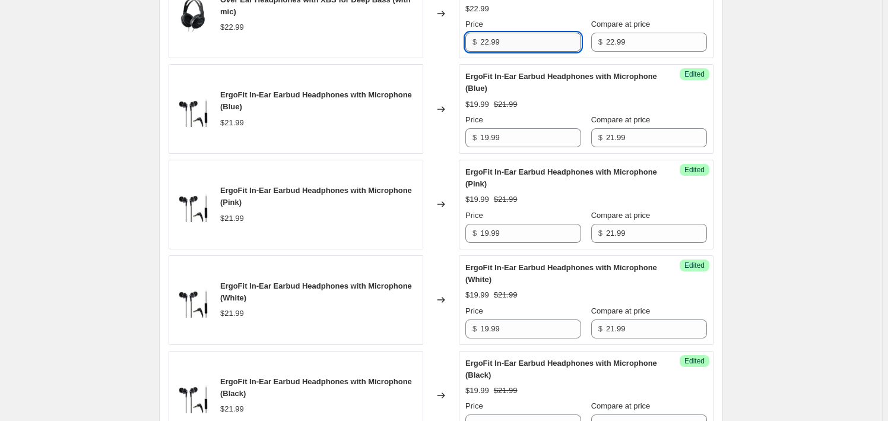
click at [542, 41] on input "22.99" at bounding box center [530, 42] width 101 height 19
paste input "19"
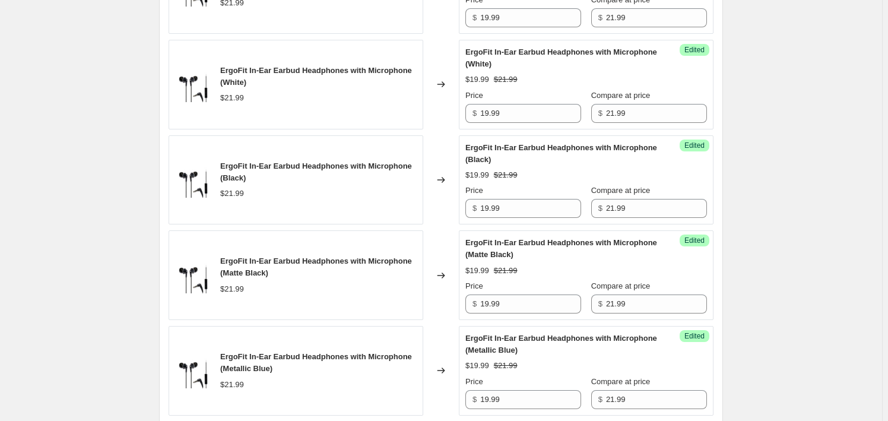
type input "19.99"
drag, startPoint x: 808, startPoint y: 218, endPoint x: 801, endPoint y: 220, distance: 6.9
click at [808, 218] on div "Create new price [MEDICAL_DATA]. This page is ready Create new price [MEDICAL_D…" at bounding box center [441, 215] width 882 height 1796
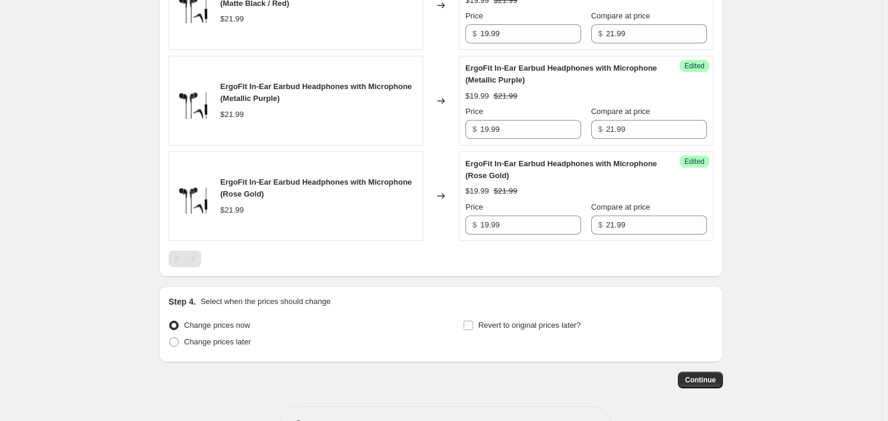
scroll to position [1372, 0]
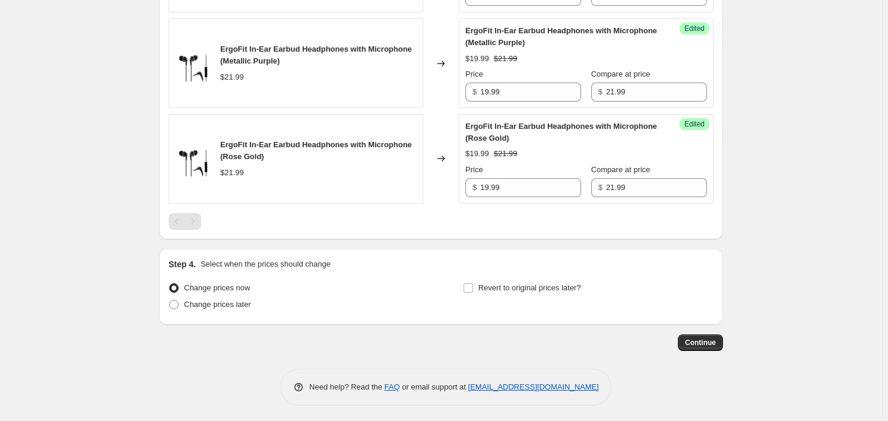
click at [230, 314] on div "Step 4. Select when the prices should change Change prices now Change prices la…" at bounding box center [441, 287] width 564 height 76
click at [224, 302] on span "Change prices later" at bounding box center [217, 304] width 67 height 9
click at [170, 300] on input "Change prices later" at bounding box center [169, 300] width 1 height 1
radio input "true"
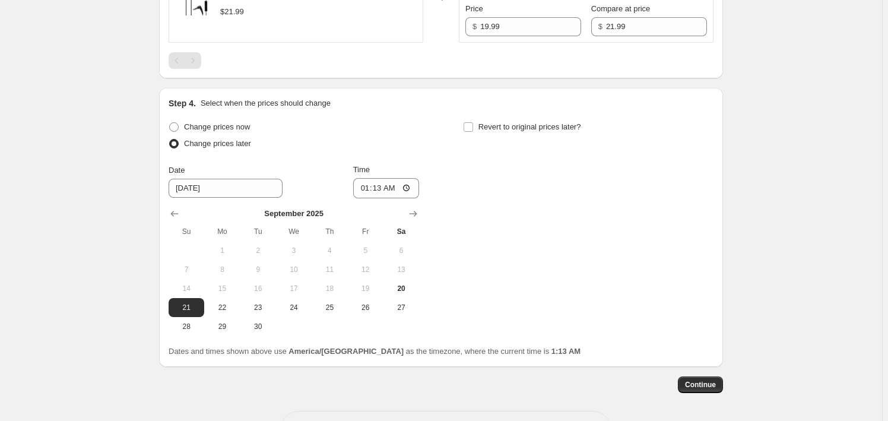
scroll to position [1534, 0]
click at [398, 283] on span "20" at bounding box center [401, 288] width 26 height 10
type input "[DATE]"
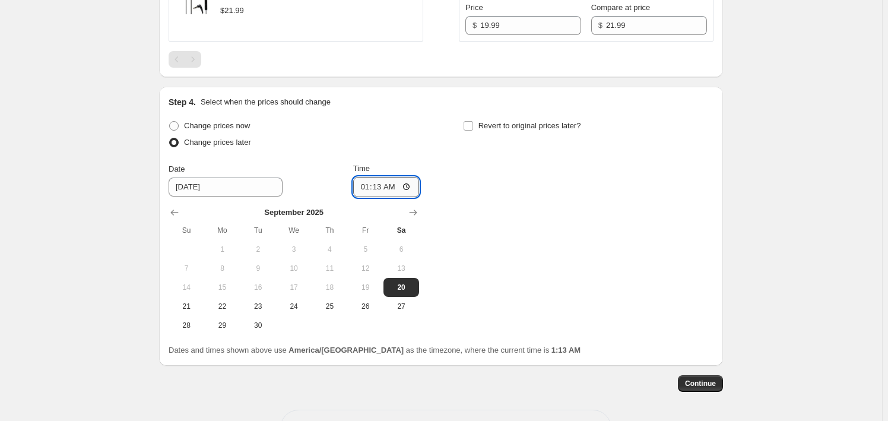
click at [367, 182] on input "01:13" at bounding box center [386, 187] width 67 height 20
click at [372, 180] on input "10:49" at bounding box center [386, 187] width 67 height 20
click at [375, 182] on input "10:49" at bounding box center [386, 187] width 67 height 20
type input "22:59"
click at [550, 129] on span "Revert to original prices later?" at bounding box center [530, 126] width 103 height 12
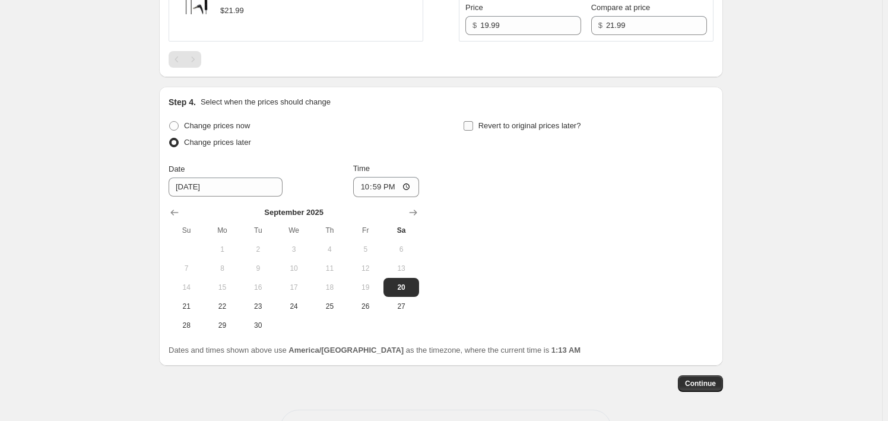
click at [473, 129] on input "Revert to original prices later?" at bounding box center [469, 126] width 10 height 10
checkbox input "true"
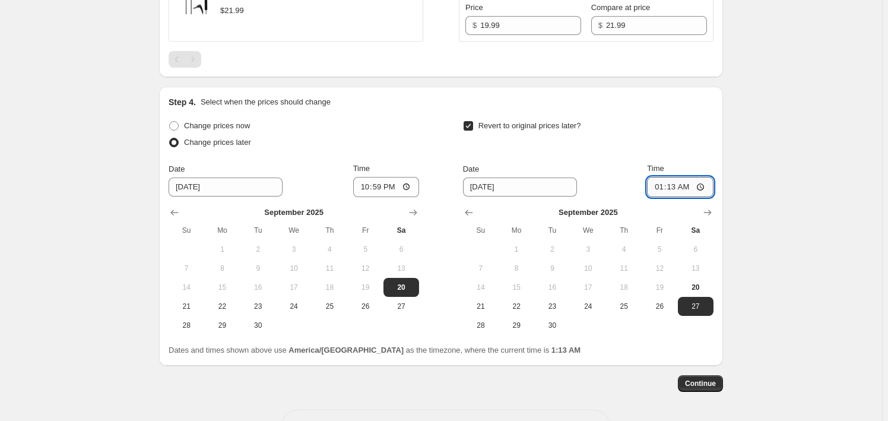
click at [659, 190] on input "01:13" at bounding box center [680, 187] width 67 height 20
click at [365, 188] on input "22:59" at bounding box center [386, 187] width 67 height 20
click at [366, 185] on input "22:00" at bounding box center [386, 187] width 67 height 20
type input "14:02"
click at [364, 183] on input "Time" at bounding box center [386, 187] width 67 height 20
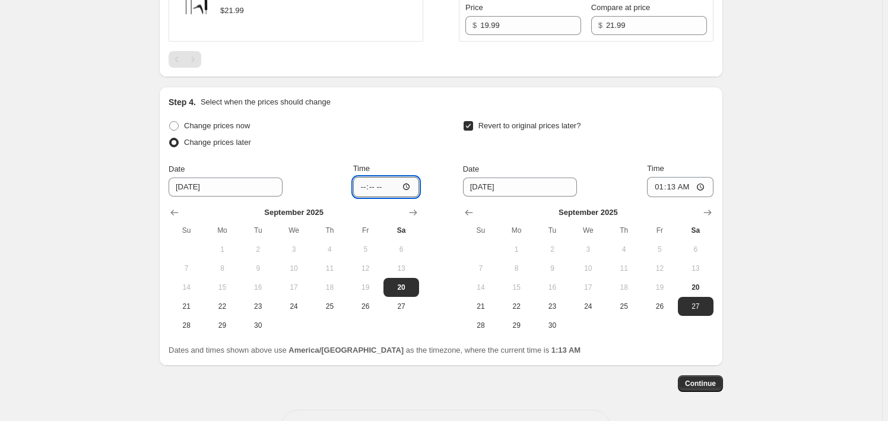
type input "23:00"
click at [661, 191] on input "01:13" at bounding box center [680, 187] width 67 height 20
type input "22:59"
click at [699, 382] on span "Continue" at bounding box center [700, 384] width 31 height 10
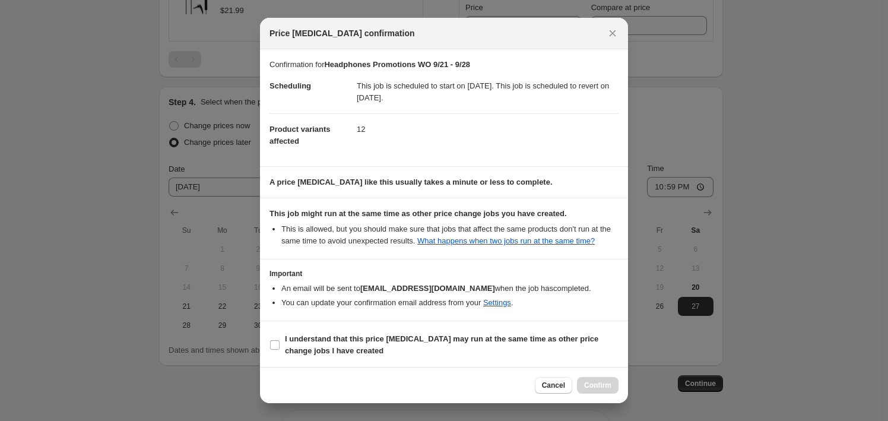
scroll to position [1, 0]
click at [288, 357] on section "I understand that this price [MEDICAL_DATA] may run at the same time as other p…" at bounding box center [444, 345] width 368 height 48
click at [354, 341] on b "I understand that this price [MEDICAL_DATA] may run at the same time as other p…" at bounding box center [442, 344] width 314 height 21
click at [280, 341] on input "I understand that this price [MEDICAL_DATA] may run at the same time as other p…" at bounding box center [275, 345] width 10 height 10
checkbox input "true"
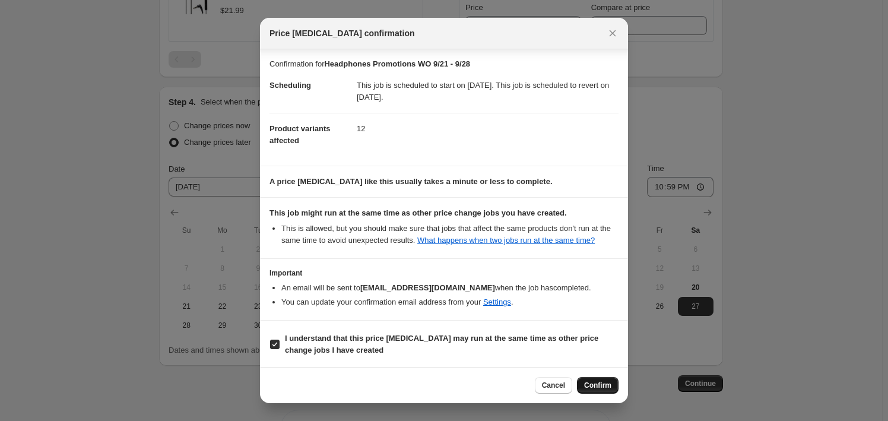
click at [595, 388] on span "Confirm" at bounding box center [597, 386] width 27 height 10
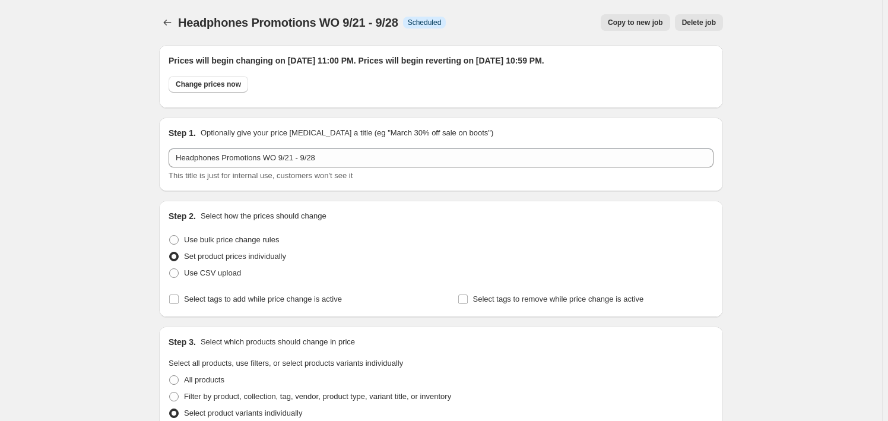
scroll to position [1534, 0]
